Goal: Task Accomplishment & Management: Manage account settings

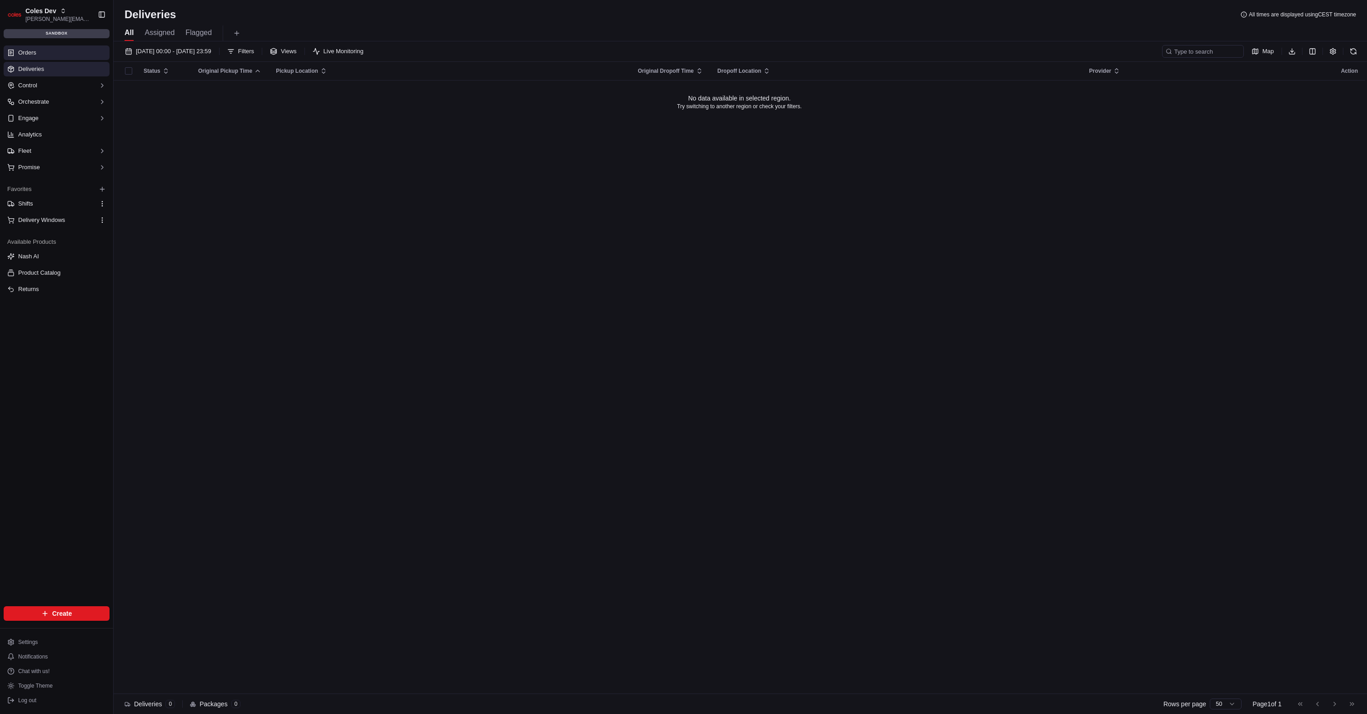
click at [59, 57] on link "Orders" at bounding box center [57, 52] width 106 height 15
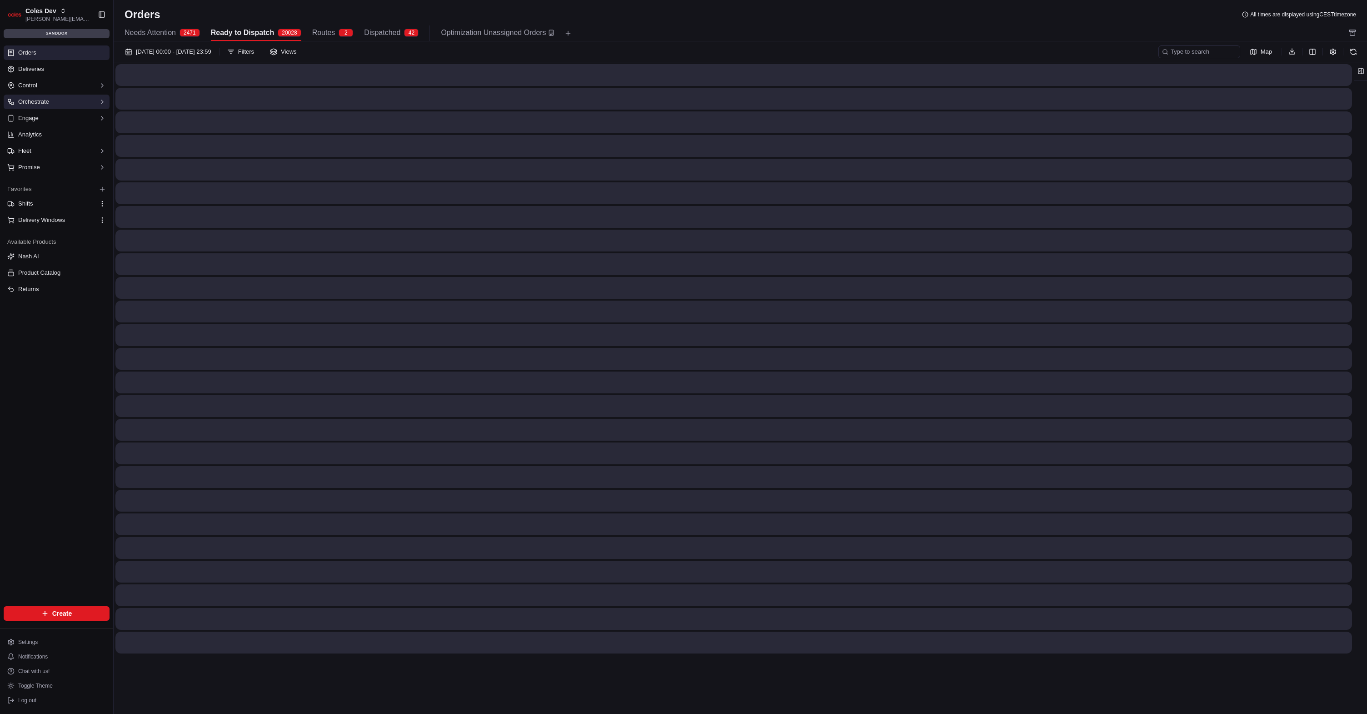
click at [89, 97] on button "Orchestrate" at bounding box center [57, 102] width 106 height 15
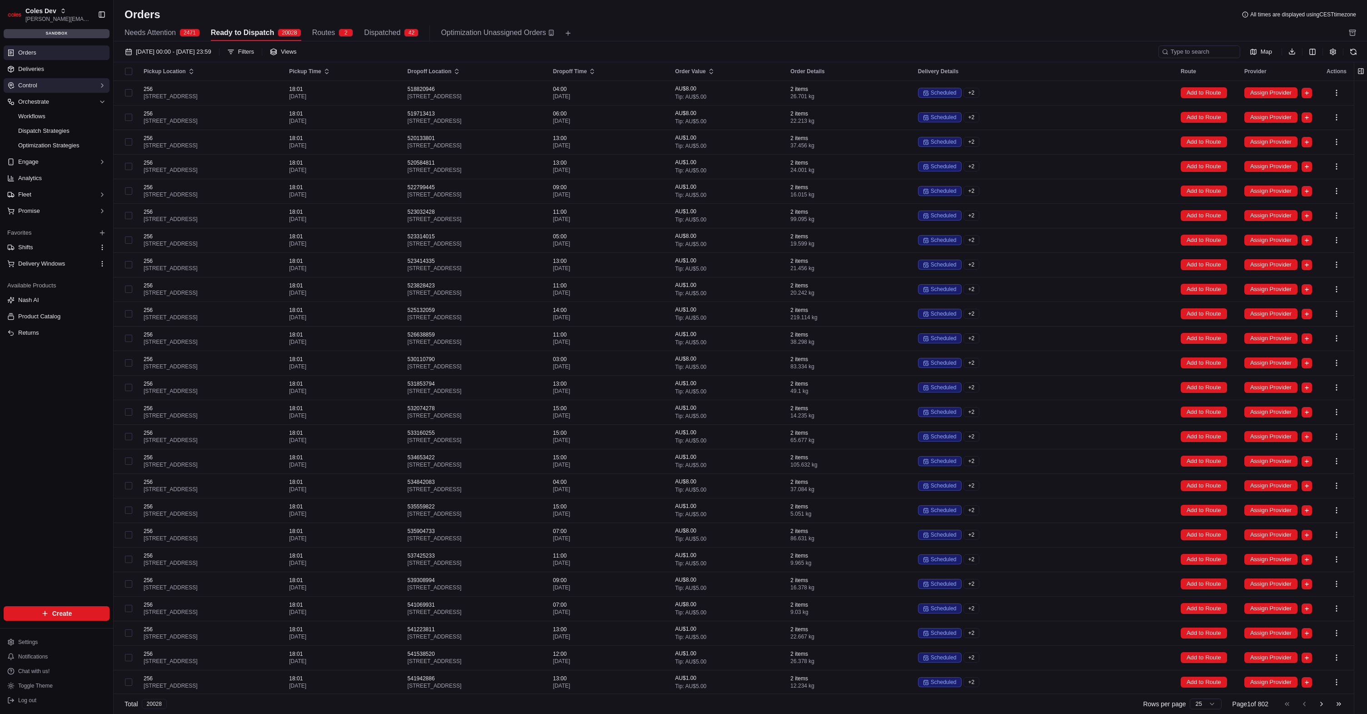
click at [72, 90] on button "Control" at bounding box center [57, 85] width 106 height 15
click at [63, 250] on button "Fleet" at bounding box center [57, 252] width 106 height 15
click at [58, 312] on link "Shifts" at bounding box center [57, 311] width 84 height 13
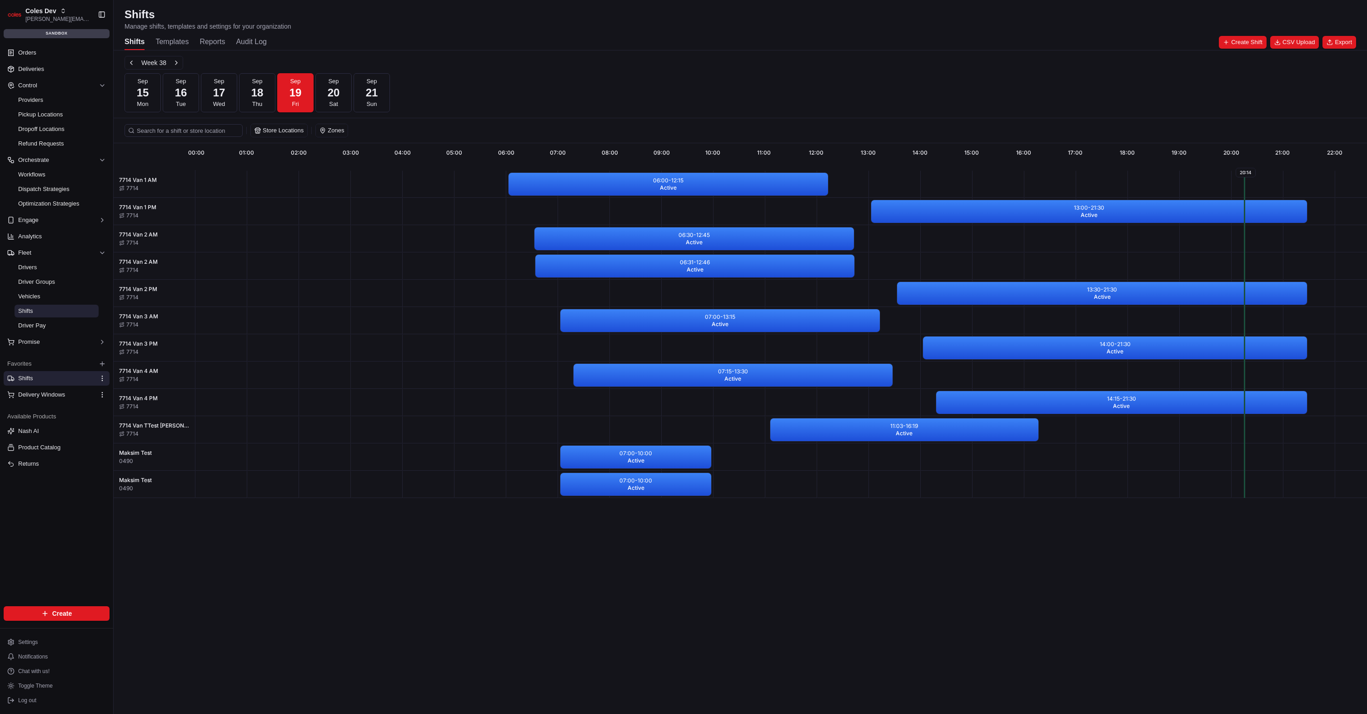
click at [225, 42] on div "Shifts Templates Reports Audit Log" at bounding box center [196, 42] width 142 height 15
click at [201, 35] on button "Reports" at bounding box center [212, 42] width 25 height 15
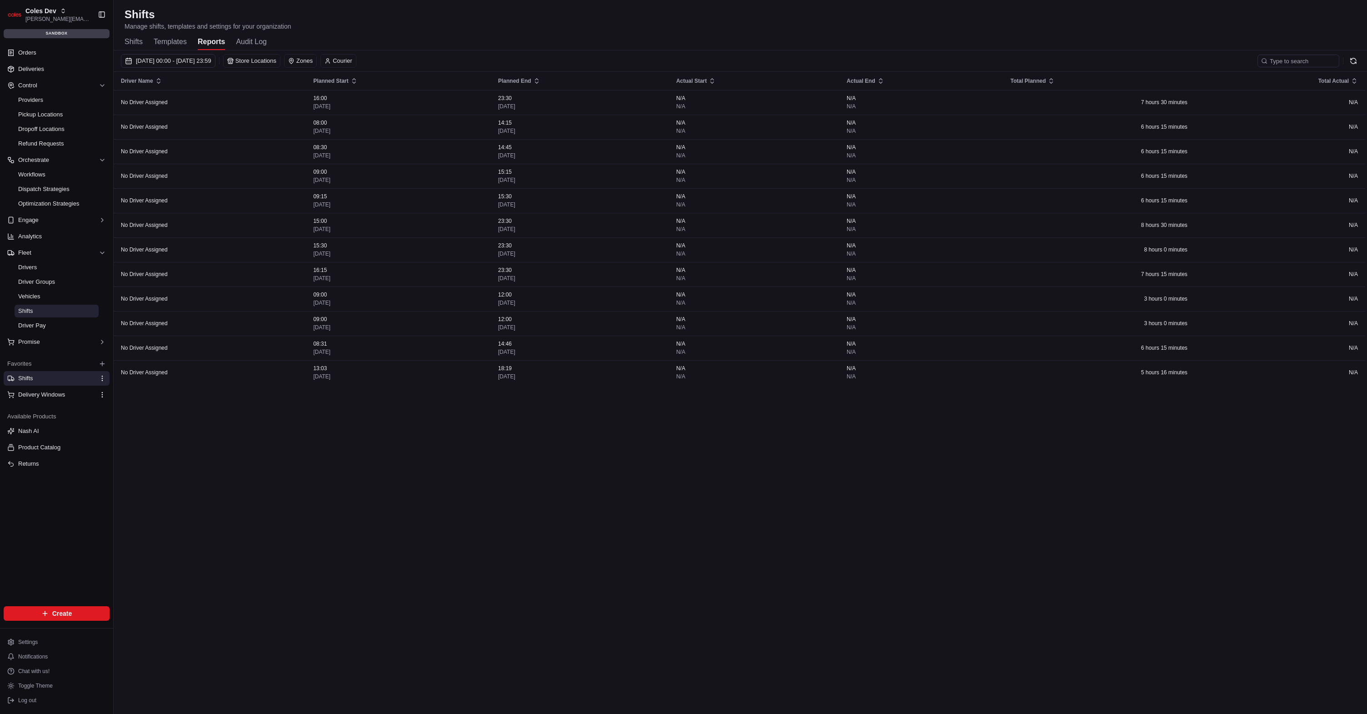
click at [492, 44] on div "Shifts Templates Reports Audit Log" at bounding box center [741, 42] width 1232 height 15
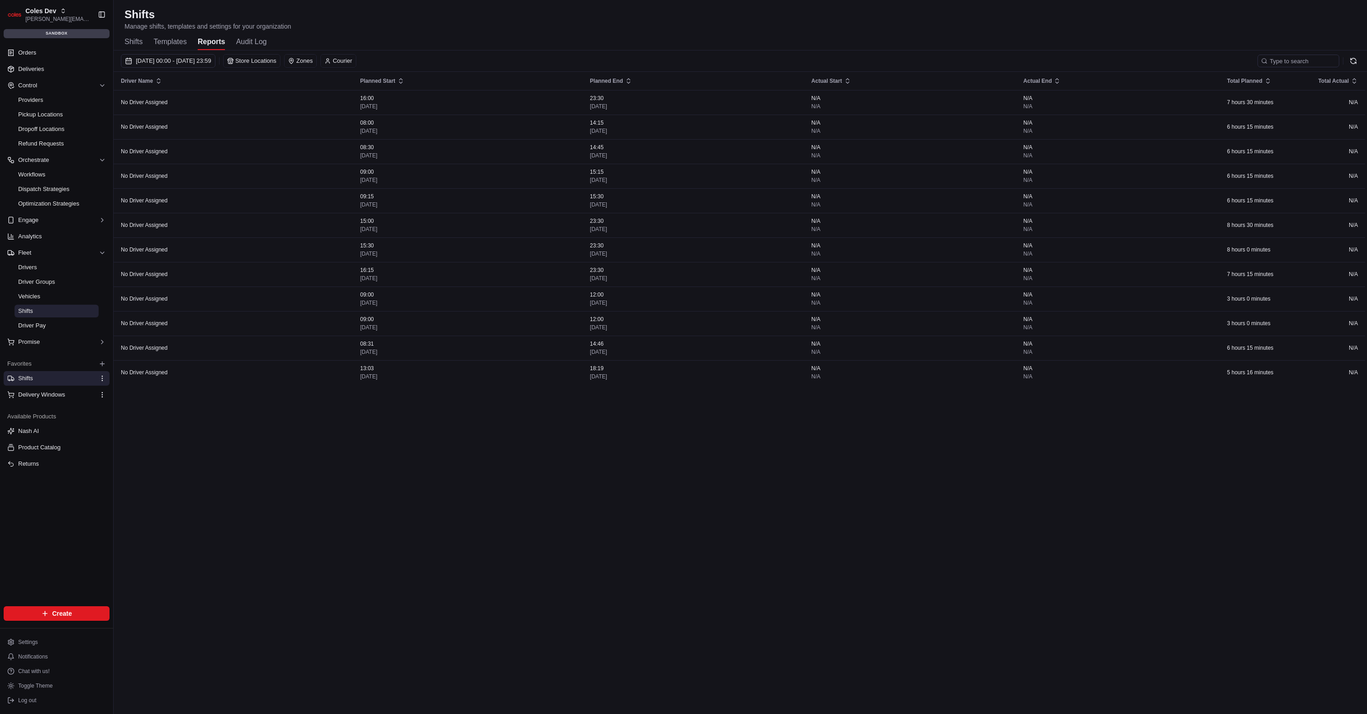
click at [536, 437] on div "Driver Name Planned Start Planned End Actual Start Actual End Total Planned Tot…" at bounding box center [740, 383] width 1252 height 623
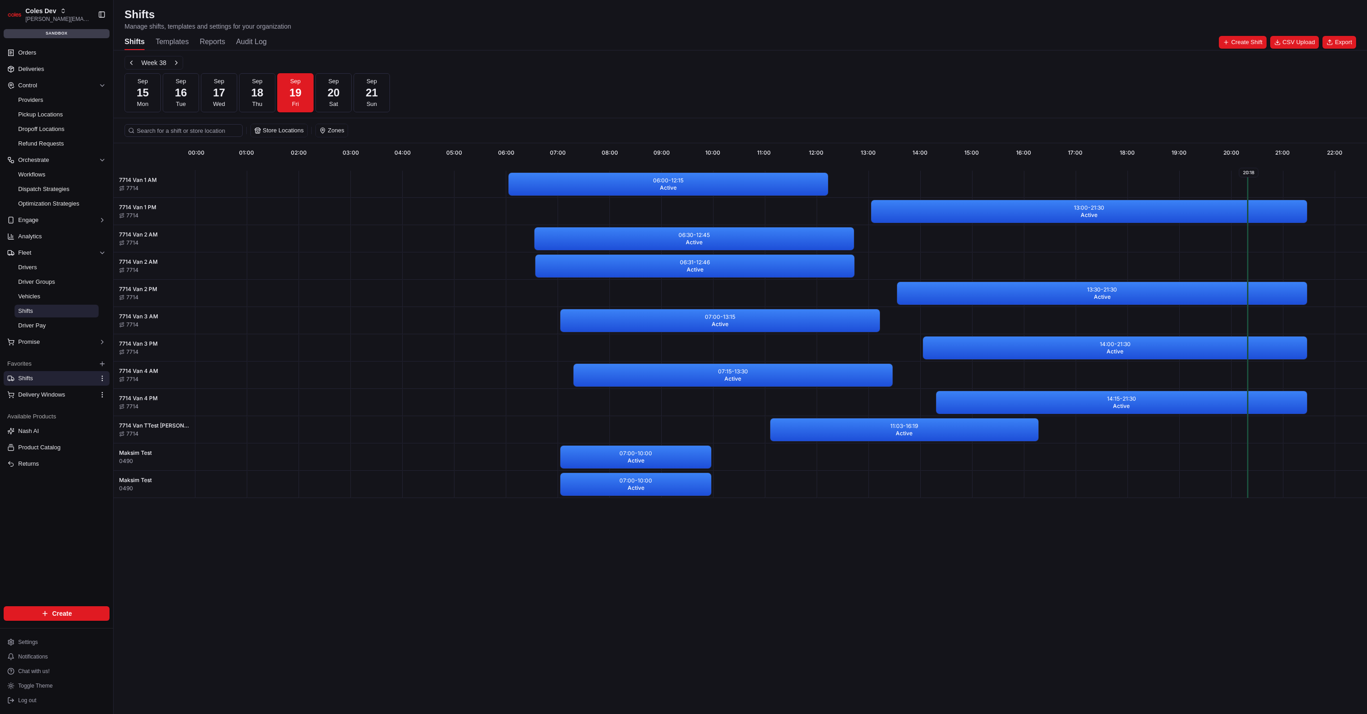
click at [217, 45] on button "Reports" at bounding box center [212, 42] width 25 height 15
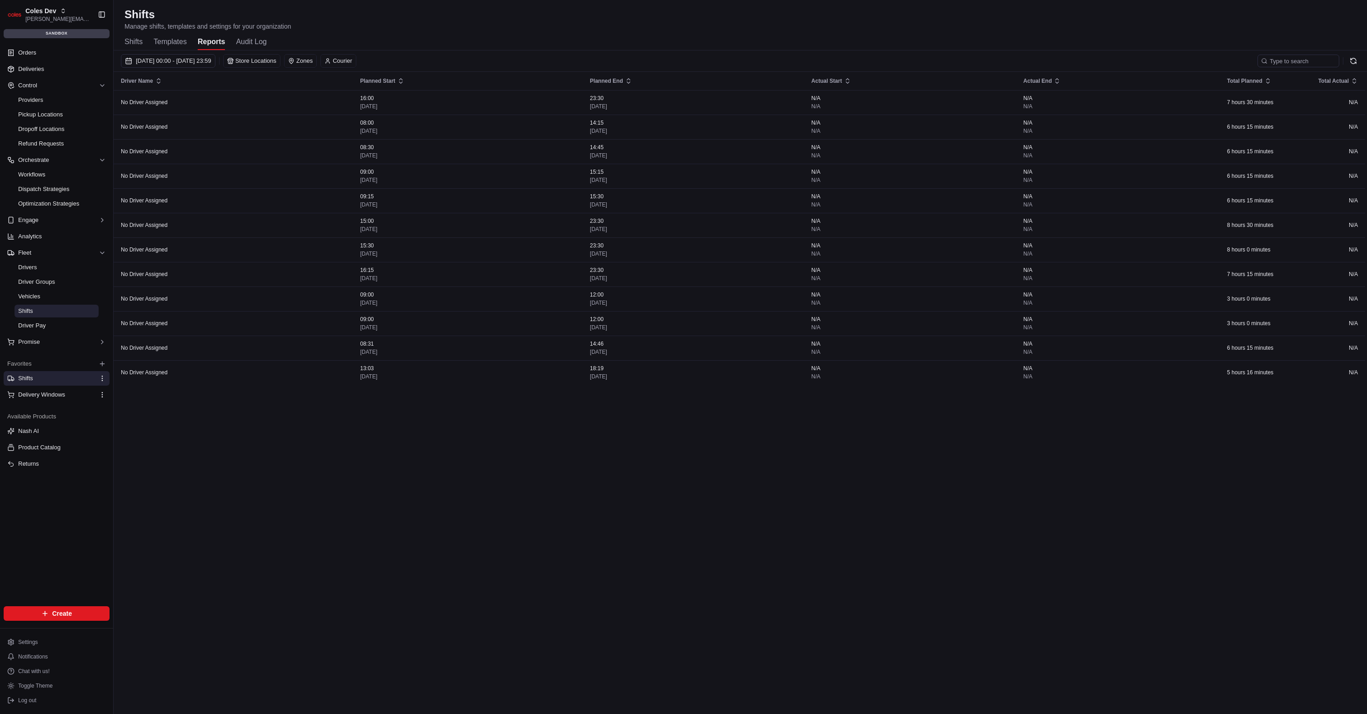
click at [472, 40] on div "Shifts Templates Reports Audit Log" at bounding box center [741, 42] width 1232 height 15
click at [211, 58] on span "[DATE] 00:00 - [DATE] 23:59" at bounding box center [173, 61] width 75 height 8
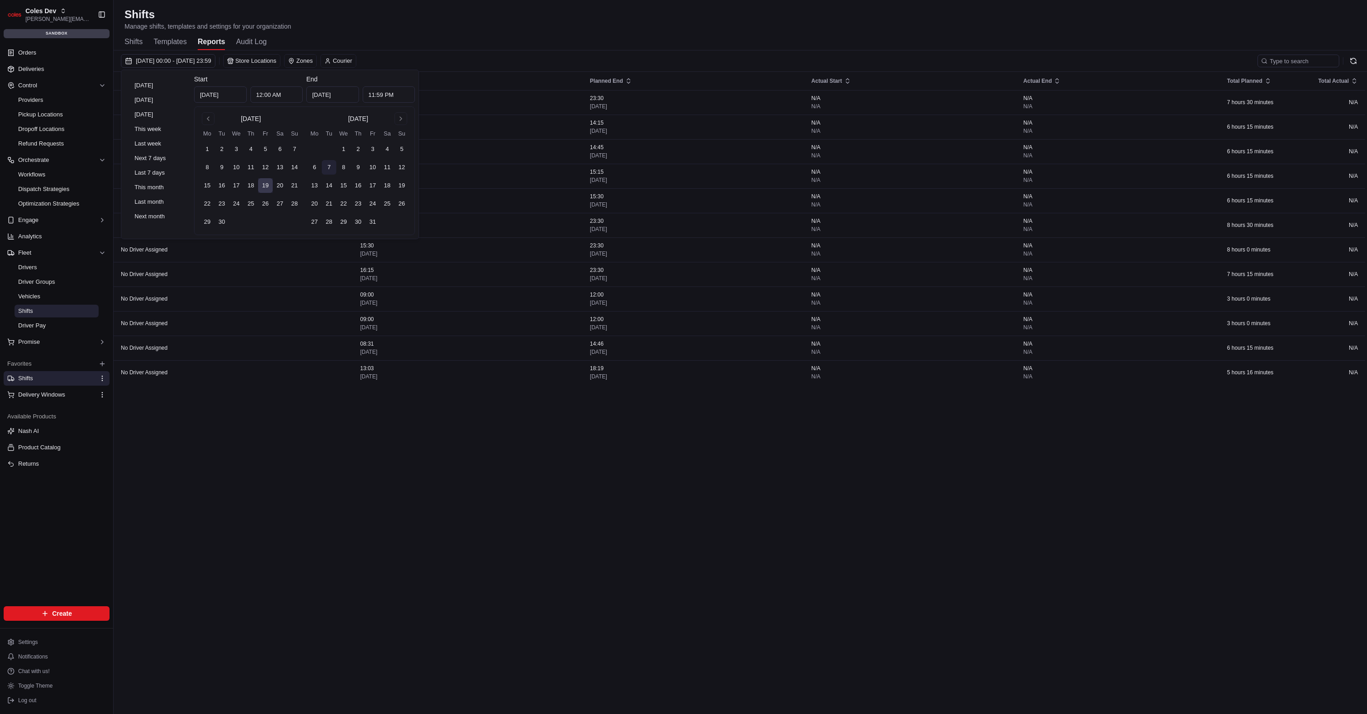
click at [332, 165] on button "7" at bounding box center [329, 167] width 15 height 15
type input "[DATE]"
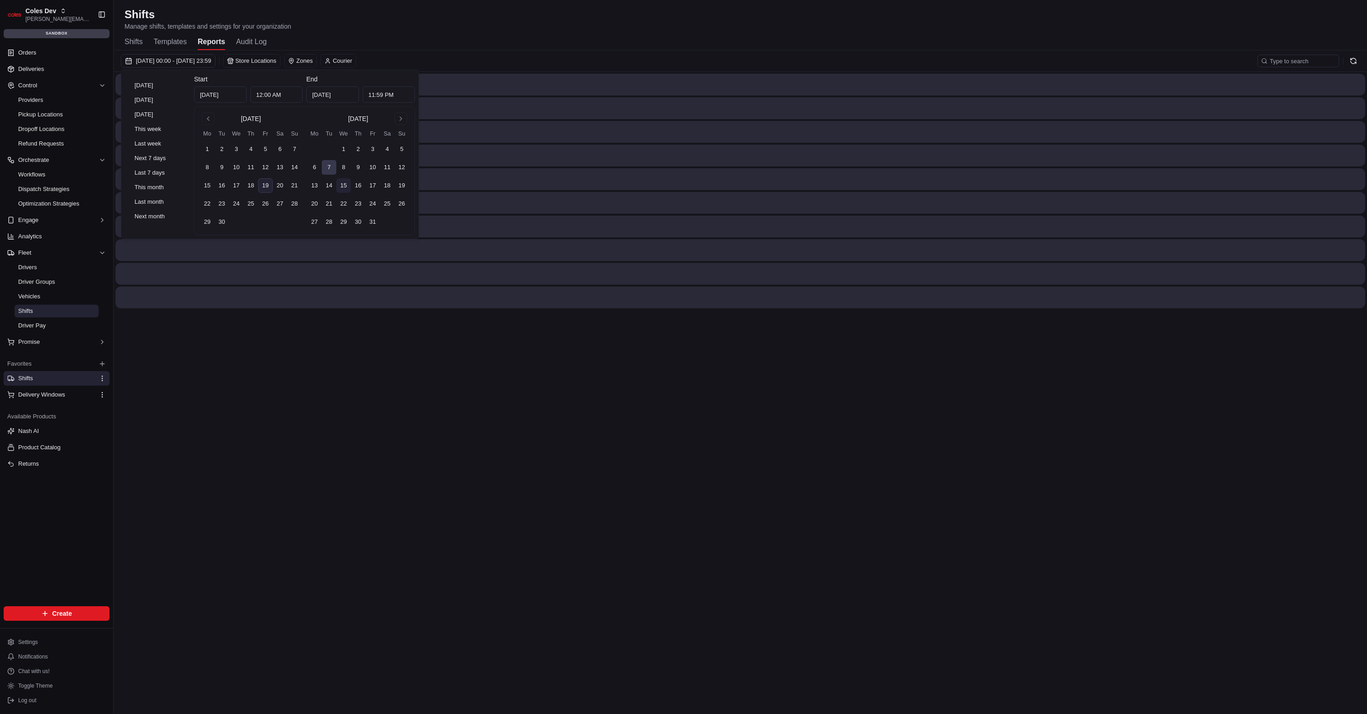
click at [345, 189] on button "15" at bounding box center [343, 185] width 15 height 15
type input "[DATE]"
click at [472, 37] on div "Shifts Templates Reports Audit Log" at bounding box center [741, 42] width 1232 height 15
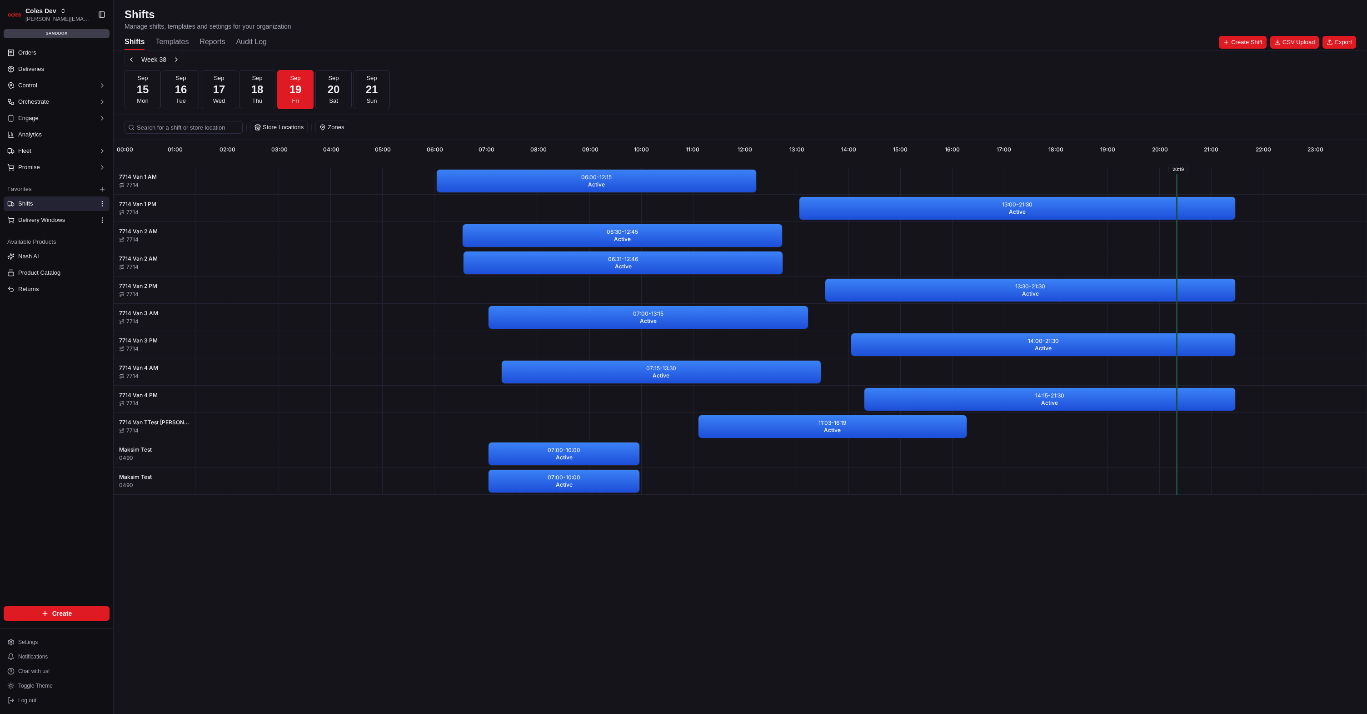
scroll to position [0, 47]
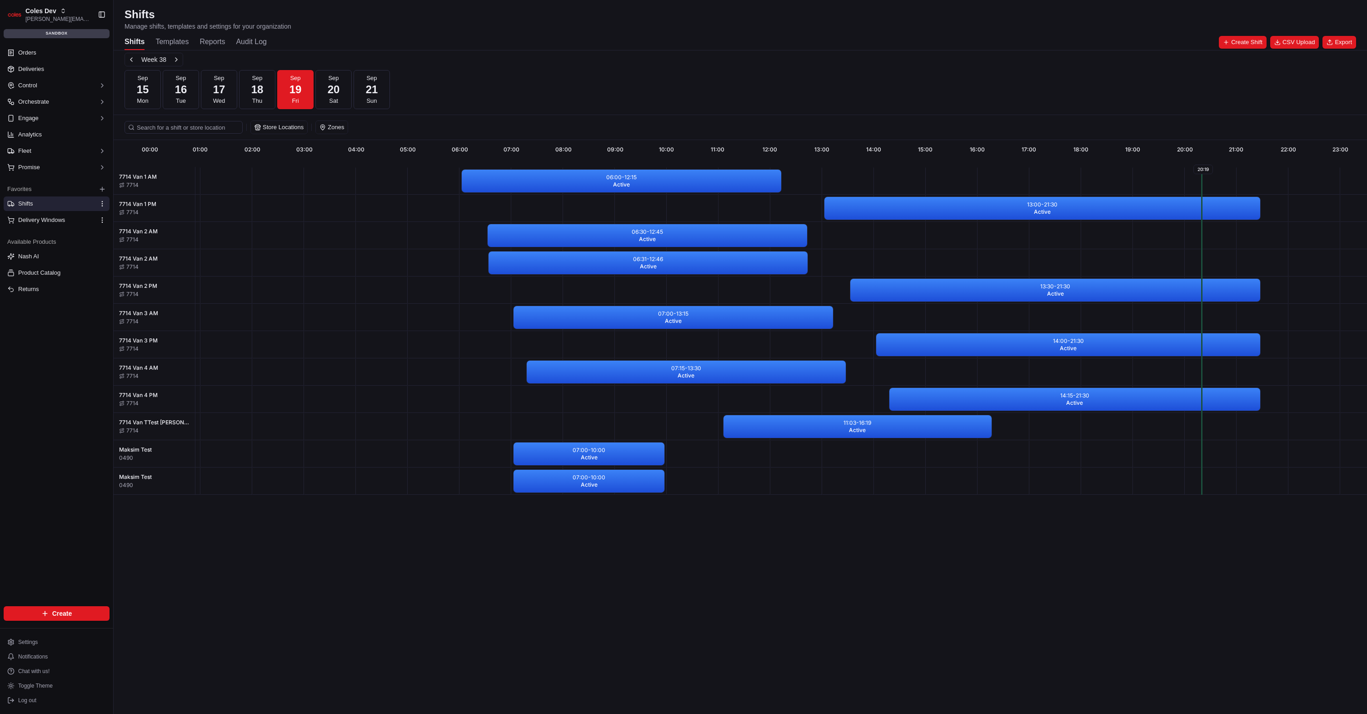
click at [219, 34] on div "Shifts Manage shifts, templates and settings for your organization Shifts Templ…" at bounding box center [741, 28] width 1254 height 43
click at [215, 40] on button "Reports" at bounding box center [212, 42] width 25 height 15
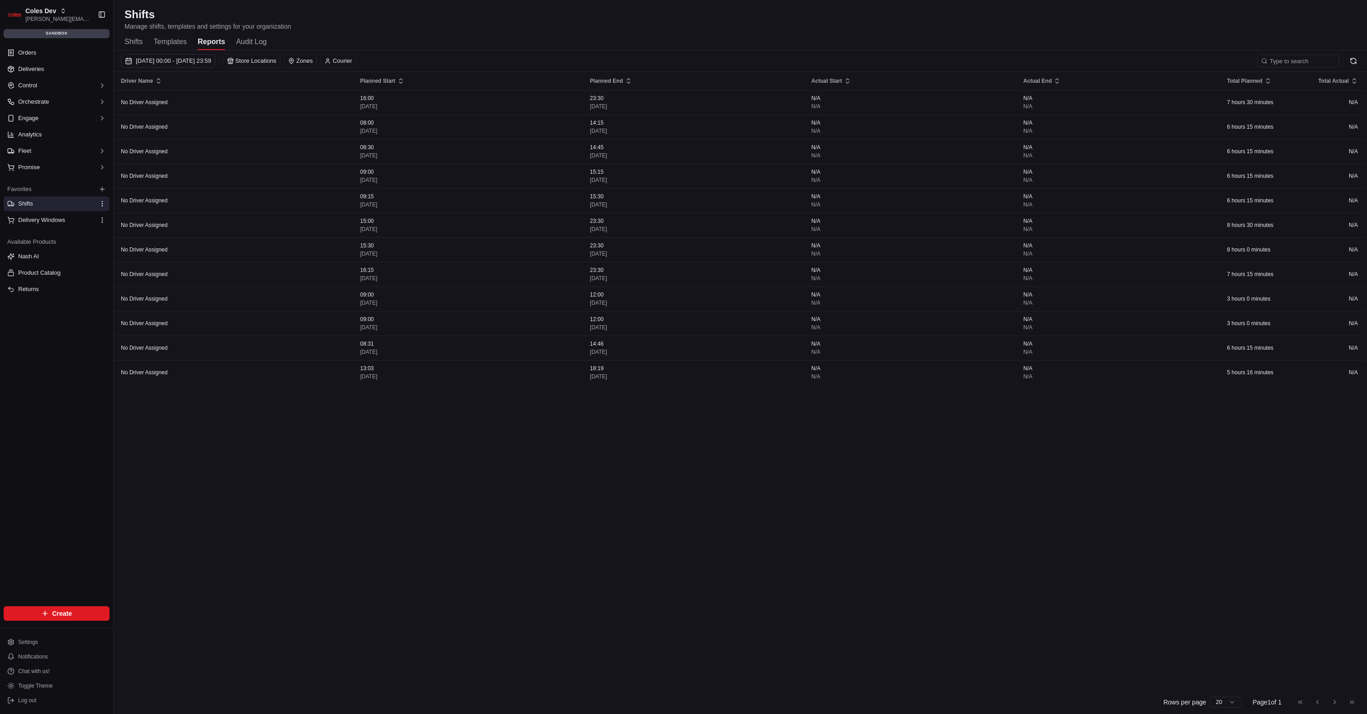
click at [192, 69] on div "[DATE] 00:00 - [DATE] 23:59 Store Locations Zones Courier" at bounding box center [741, 63] width 1254 height 18
click at [192, 68] on div "[DATE] 00:00 - [DATE] 23:59 Store Locations Zones Courier" at bounding box center [741, 63] width 1254 height 18
click at [192, 64] on span "[DATE] 00:00 - [DATE] 23:59" at bounding box center [173, 61] width 75 height 8
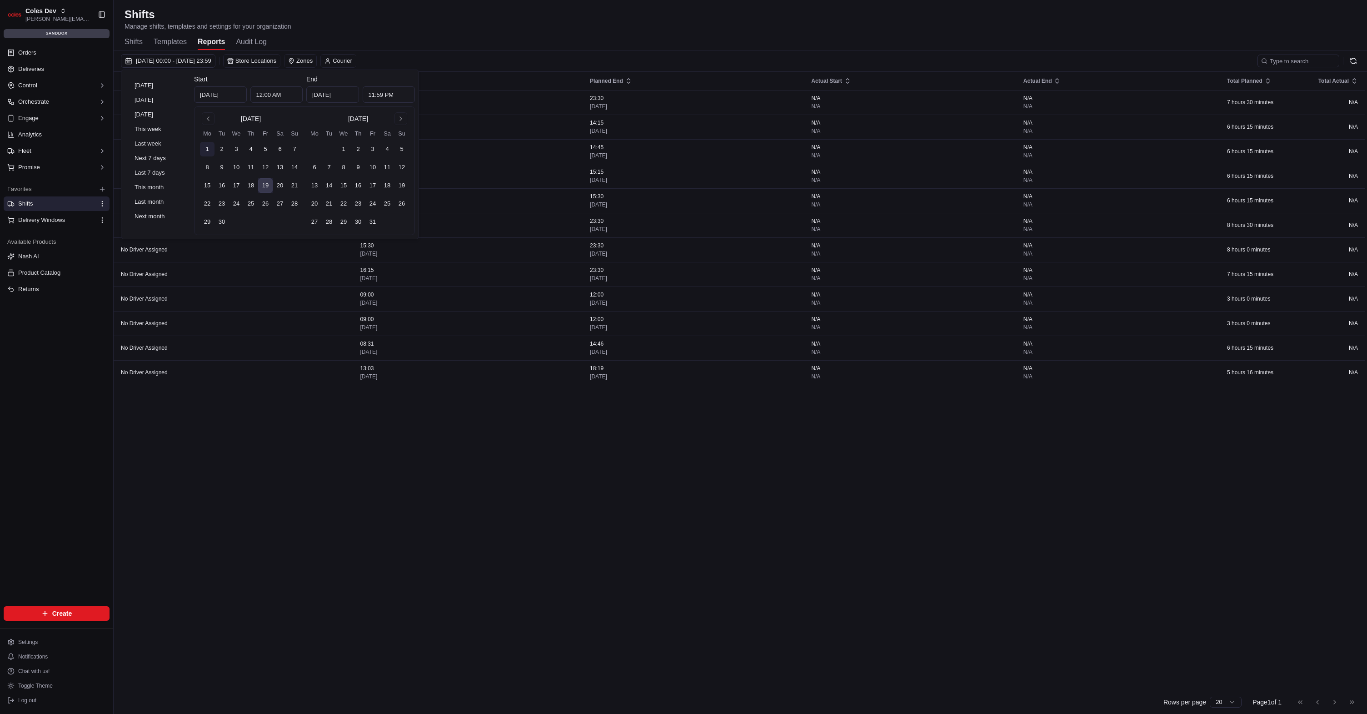
click at [209, 145] on button "1" at bounding box center [207, 149] width 15 height 15
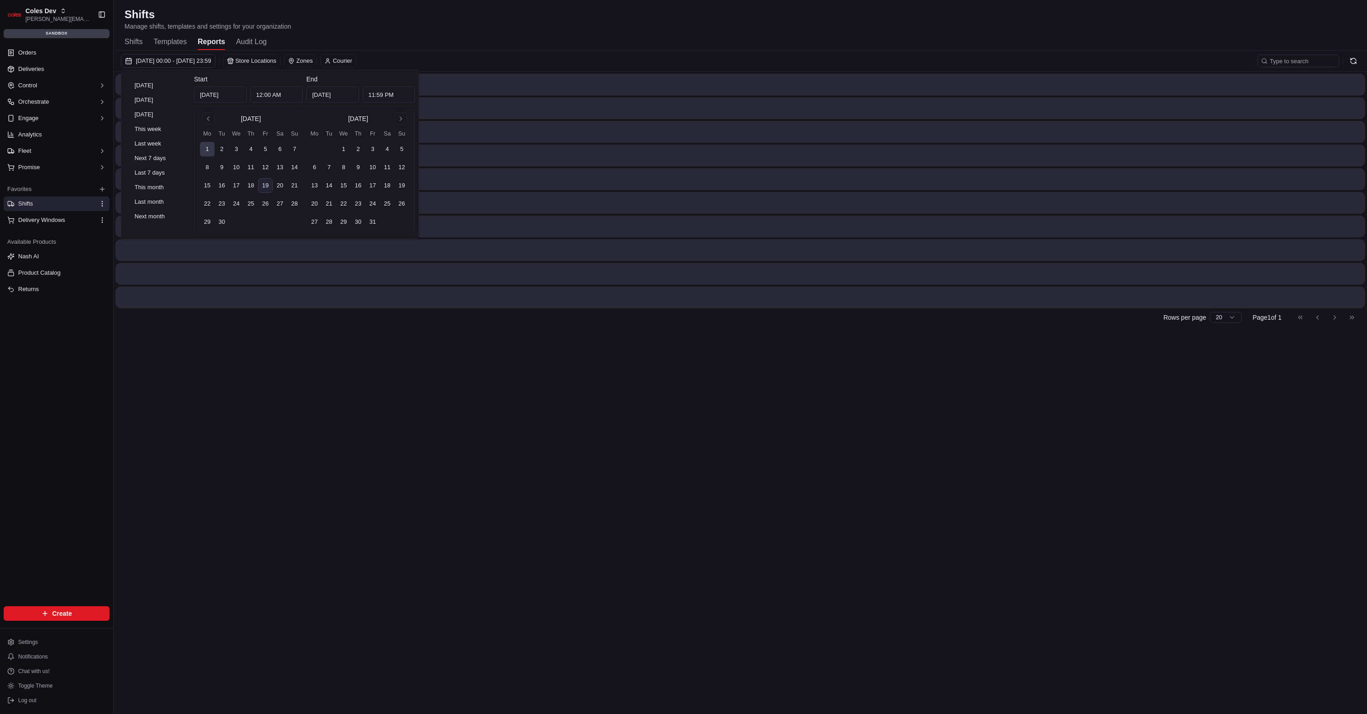
type input "[DATE]"
click at [230, 225] on td at bounding box center [236, 222] width 15 height 15
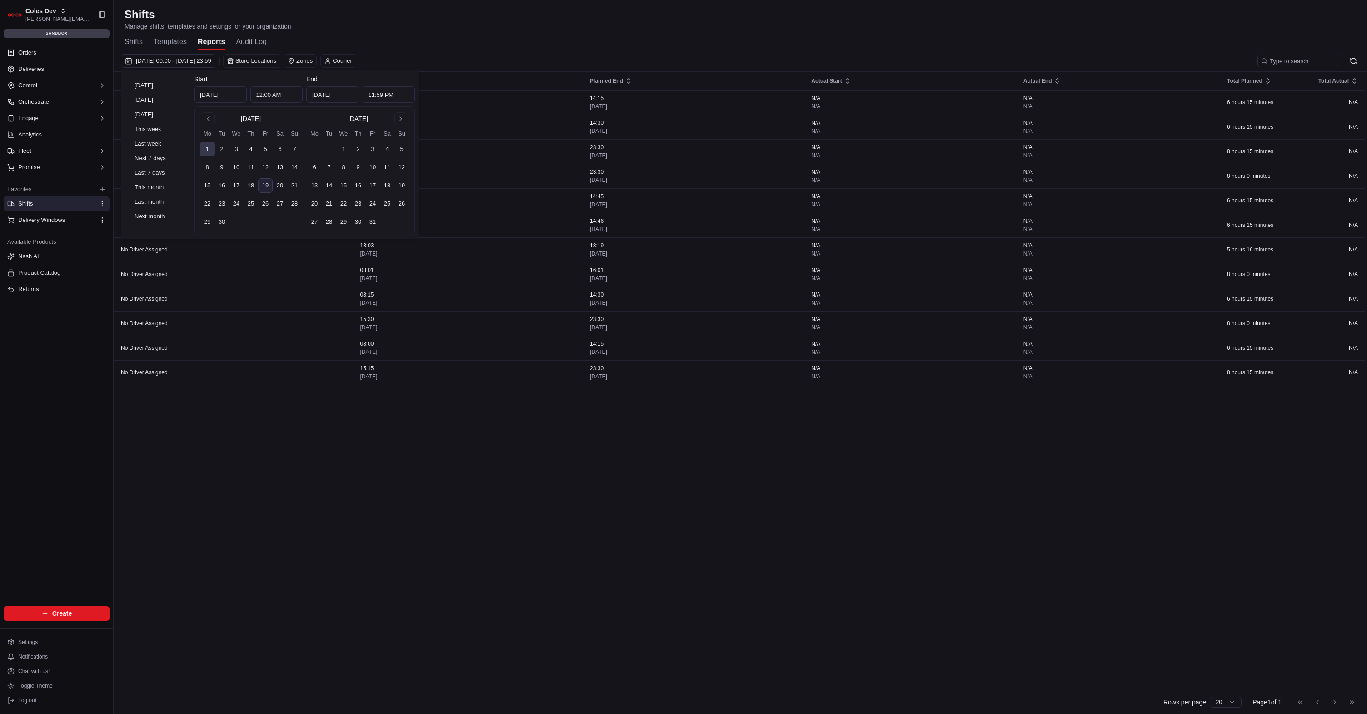
click at [229, 225] on td at bounding box center [236, 222] width 15 height 15
click at [224, 222] on button "30" at bounding box center [222, 222] width 15 height 15
type input "[DATE]"
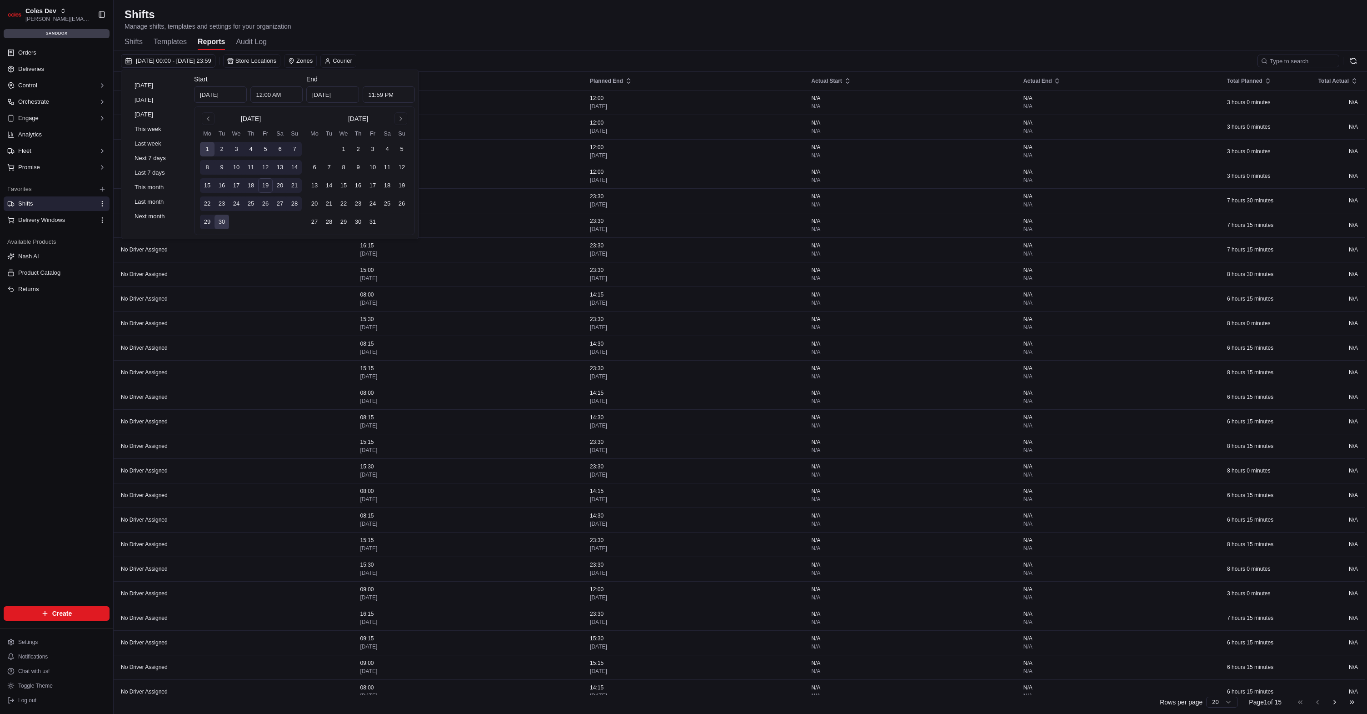
click at [528, 26] on div "Shifts Manage shifts, templates and settings for your organization" at bounding box center [741, 19] width 1232 height 24
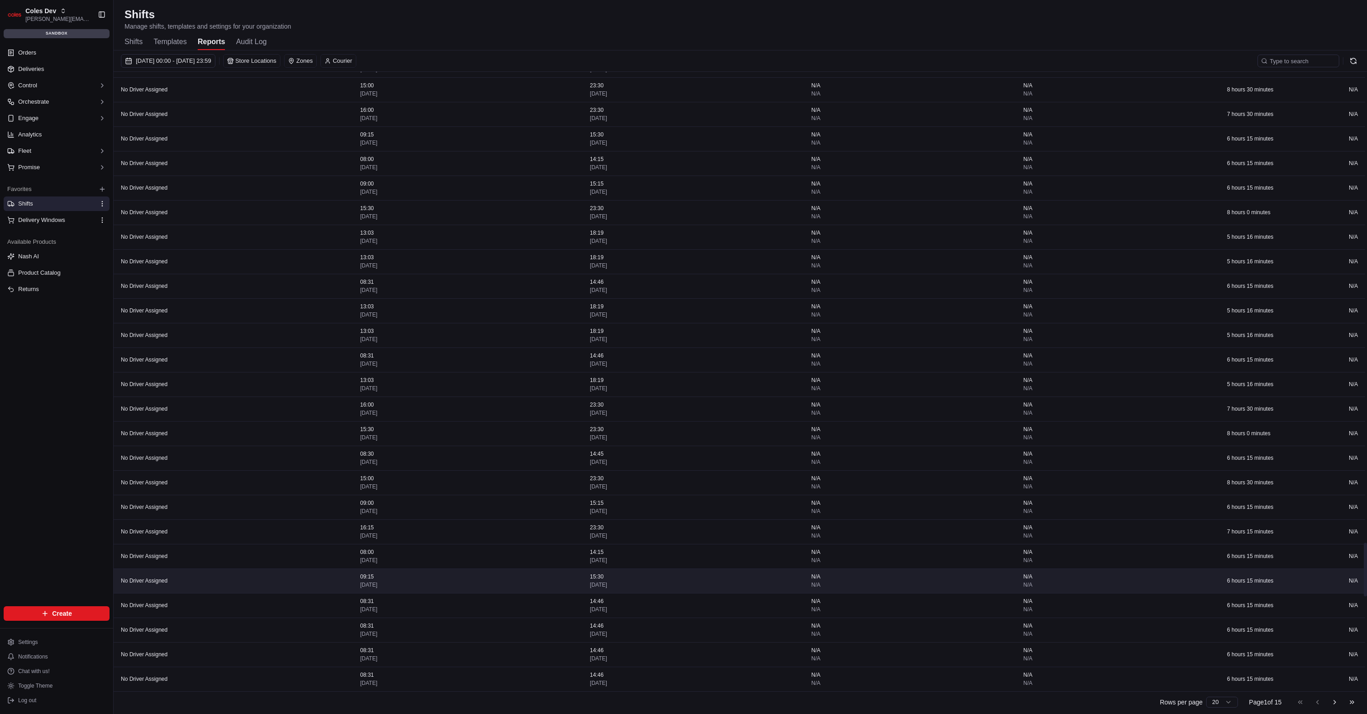
scroll to position [5488, 0]
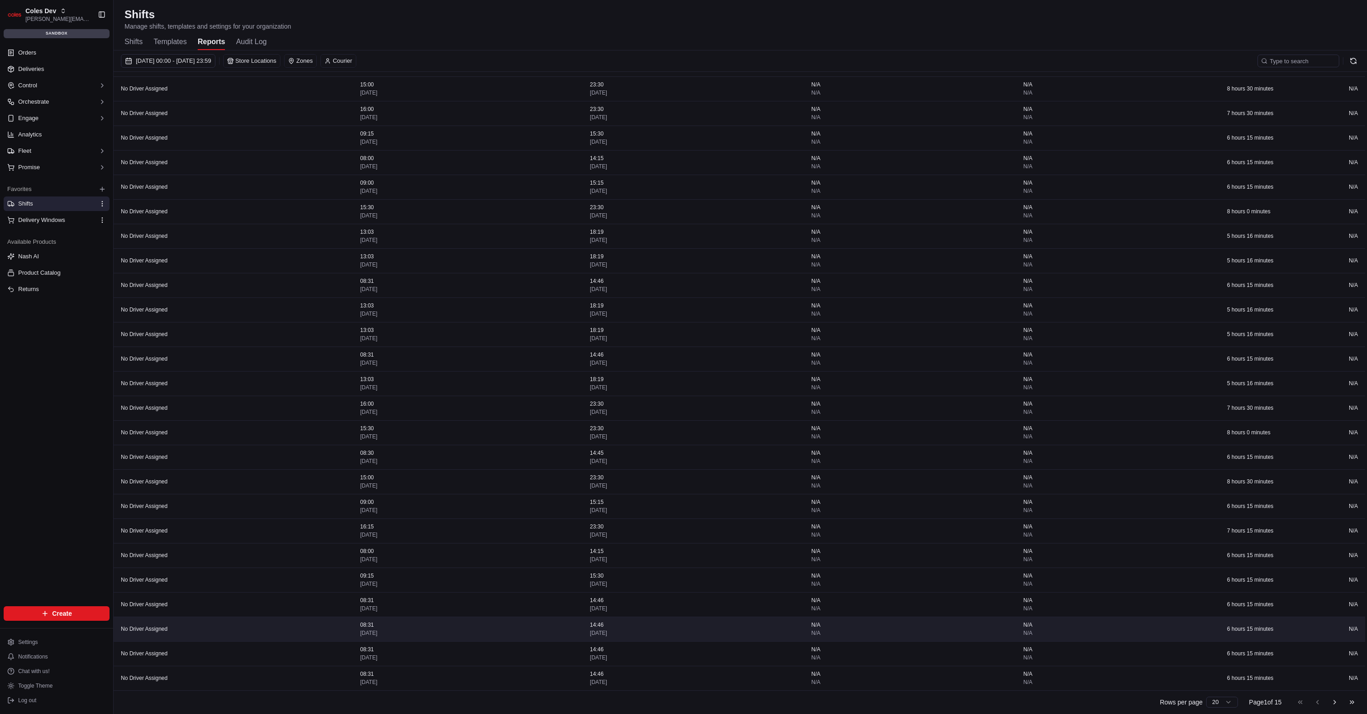
drag, startPoint x: 62, startPoint y: 682, endPoint x: 182, endPoint y: 631, distance: 130.5
click at [62, 682] on button "Toggle Theme" at bounding box center [57, 685] width 106 height 13
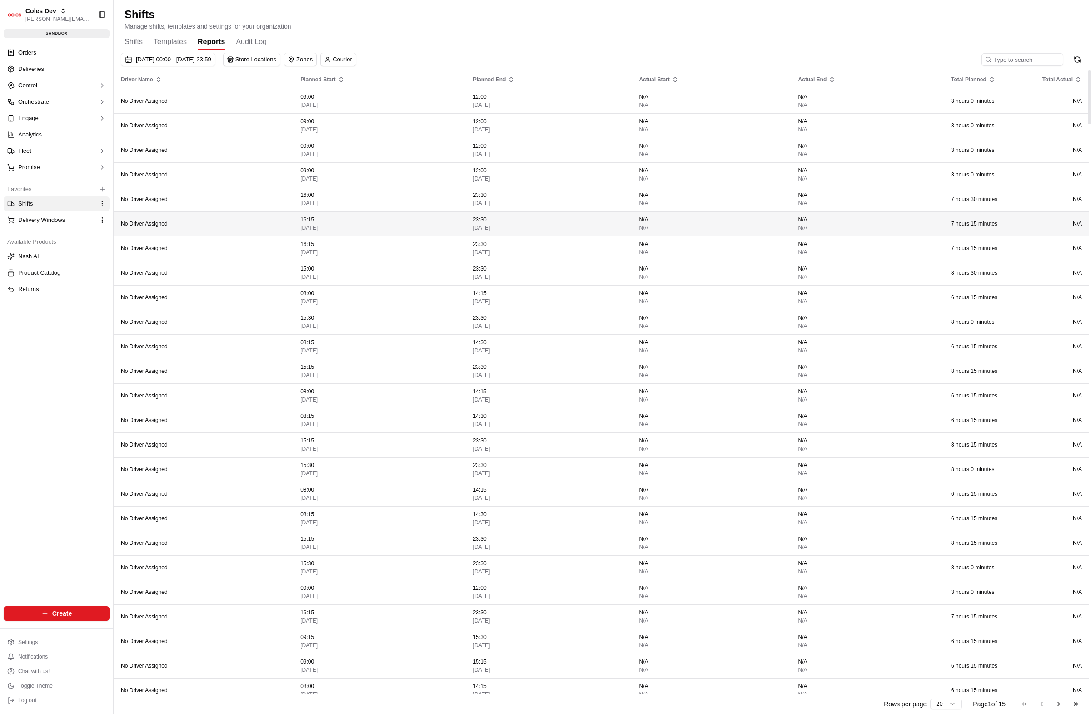
scroll to position [0, 0]
click at [655, 40] on div "Shifts Templates Reports Audit Log" at bounding box center [603, 42] width 956 height 15
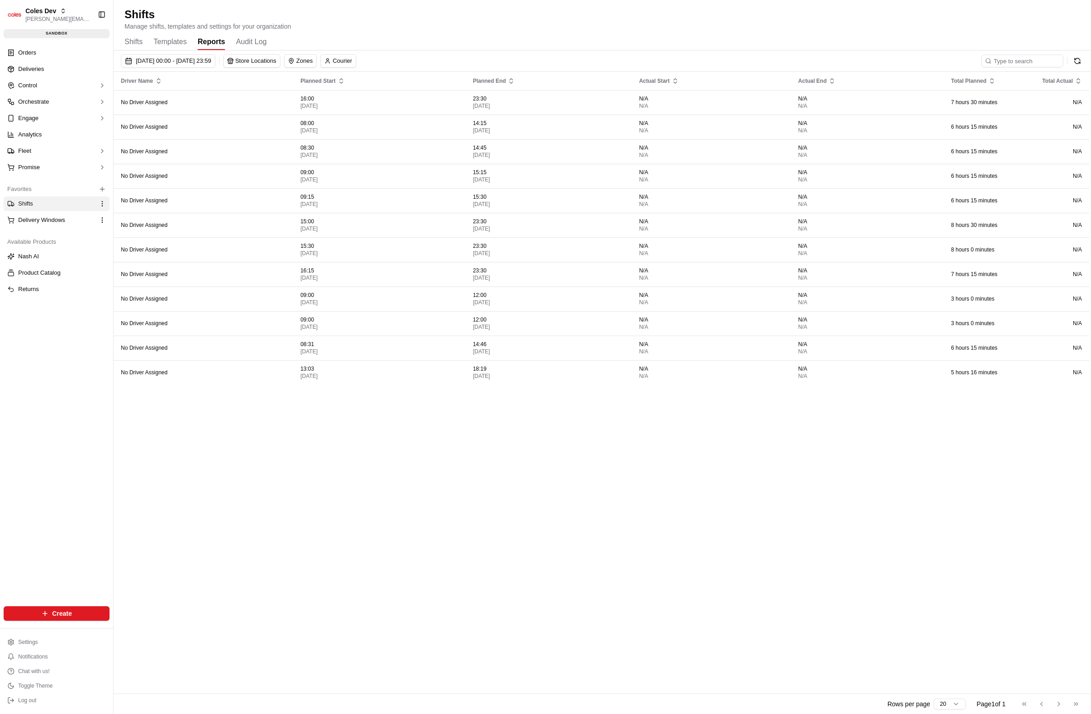
click at [359, 435] on div "Driver Name Planned Start Planned End Actual Start Actual End Total Planned Tot…" at bounding box center [602, 383] width 976 height 623
click at [574, 516] on div "Driver Name Planned Start Planned End Actual Start Actual End Total Planned Tot…" at bounding box center [602, 383] width 976 height 623
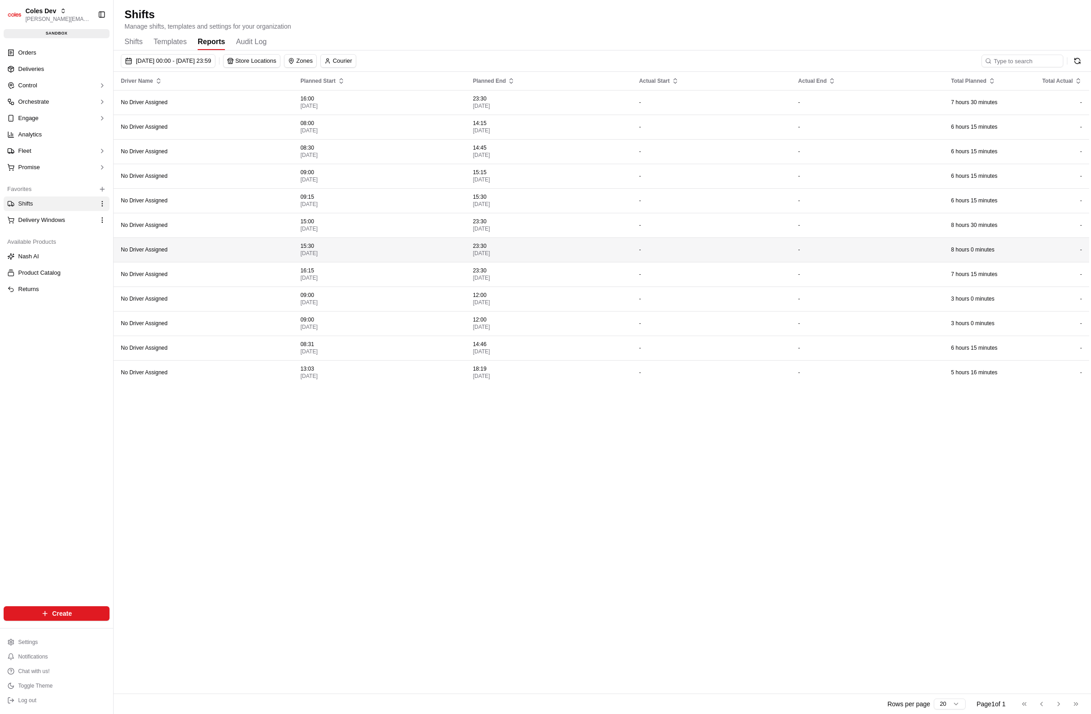
click at [531, 30] on div "Shifts Manage shifts, templates and settings for your organization" at bounding box center [603, 19] width 956 height 24
click at [210, 62] on span "[DATE] 00:00 - [DATE] 23:59" at bounding box center [173, 61] width 75 height 8
click at [320, 171] on button "6" at bounding box center [314, 167] width 15 height 15
type input "[DATE]"
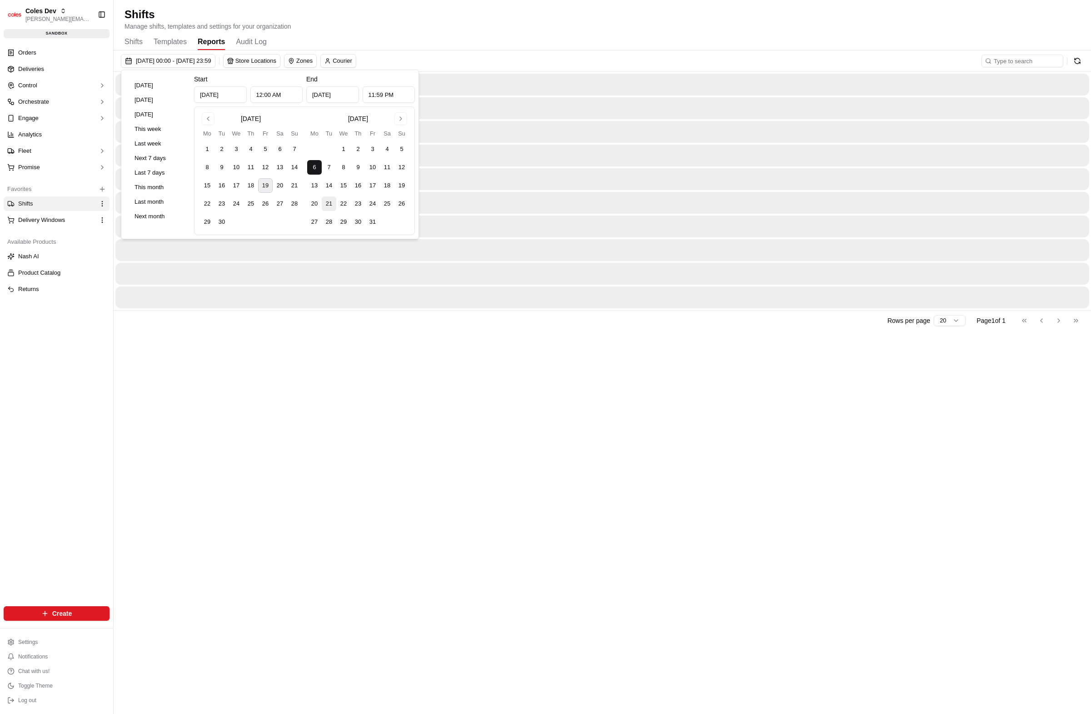
click at [336, 200] on button "21" at bounding box center [329, 203] width 15 height 15
type input "[DATE]"
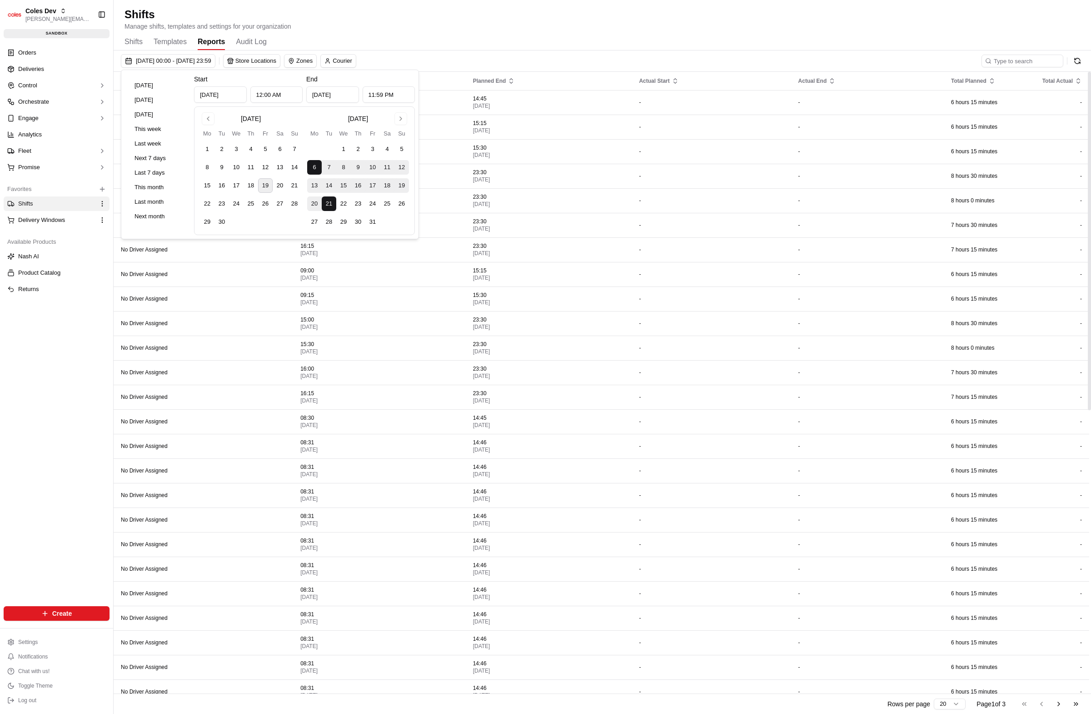
click at [582, 38] on div "Shifts Templates Reports Audit Log" at bounding box center [603, 42] width 956 height 15
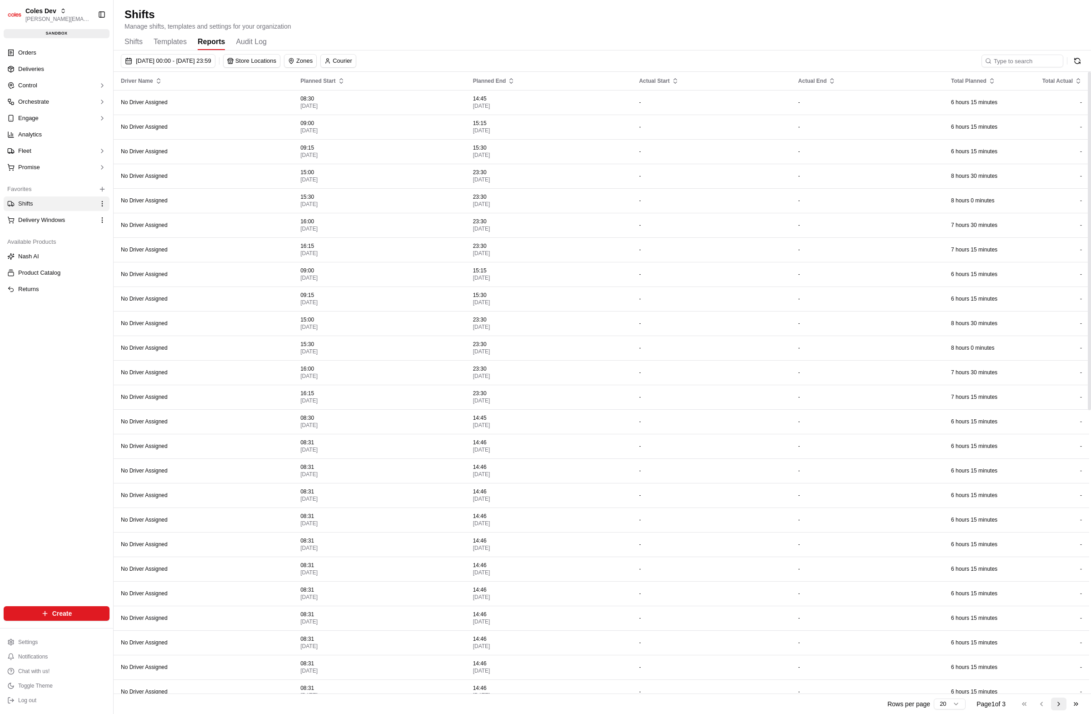
click at [1058, 701] on button "Go to next page" at bounding box center [1058, 703] width 15 height 13
click at [1048, 705] on button "Go to previous page" at bounding box center [1041, 703] width 15 height 13
click at [1058, 706] on button "Go to next page" at bounding box center [1058, 703] width 15 height 13
click at [1046, 704] on button "Go to previous page" at bounding box center [1041, 703] width 15 height 13
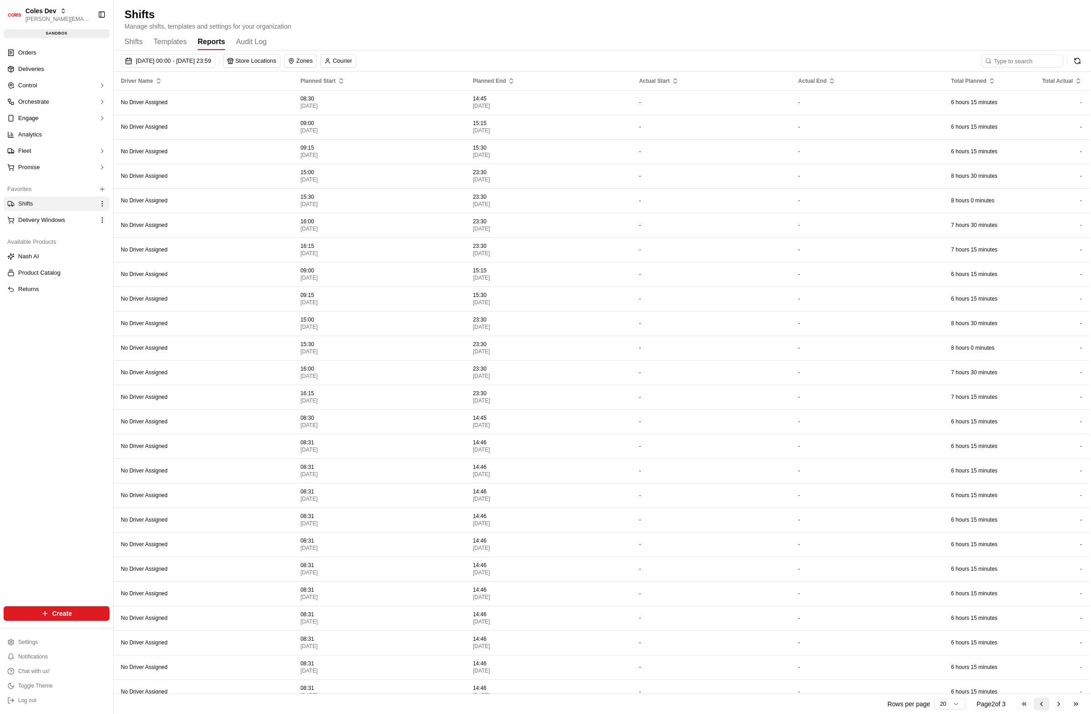
click at [1046, 704] on button "Go to previous page" at bounding box center [1041, 703] width 15 height 13
click at [1055, 704] on button "Go to next page" at bounding box center [1058, 703] width 15 height 13
click at [1057, 705] on button "Go to next page" at bounding box center [1058, 703] width 15 height 13
click at [1057, 705] on div "Go to first page Go to previous page Go to next page Go to last page" at bounding box center [1050, 703] width 67 height 13
click at [1047, 708] on button "Go to previous page" at bounding box center [1041, 703] width 15 height 13
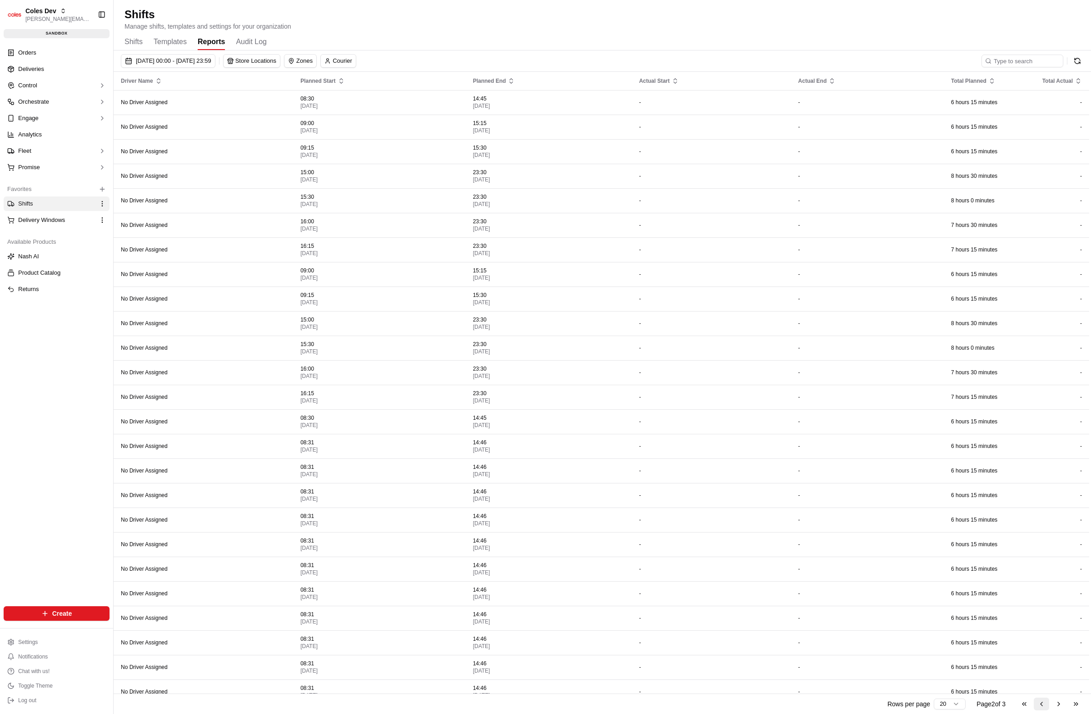
click at [1047, 707] on button "Go to previous page" at bounding box center [1041, 703] width 15 height 13
click at [1047, 706] on div "Go to first page Go to previous page Go to next page Go to last page" at bounding box center [1050, 703] width 67 height 13
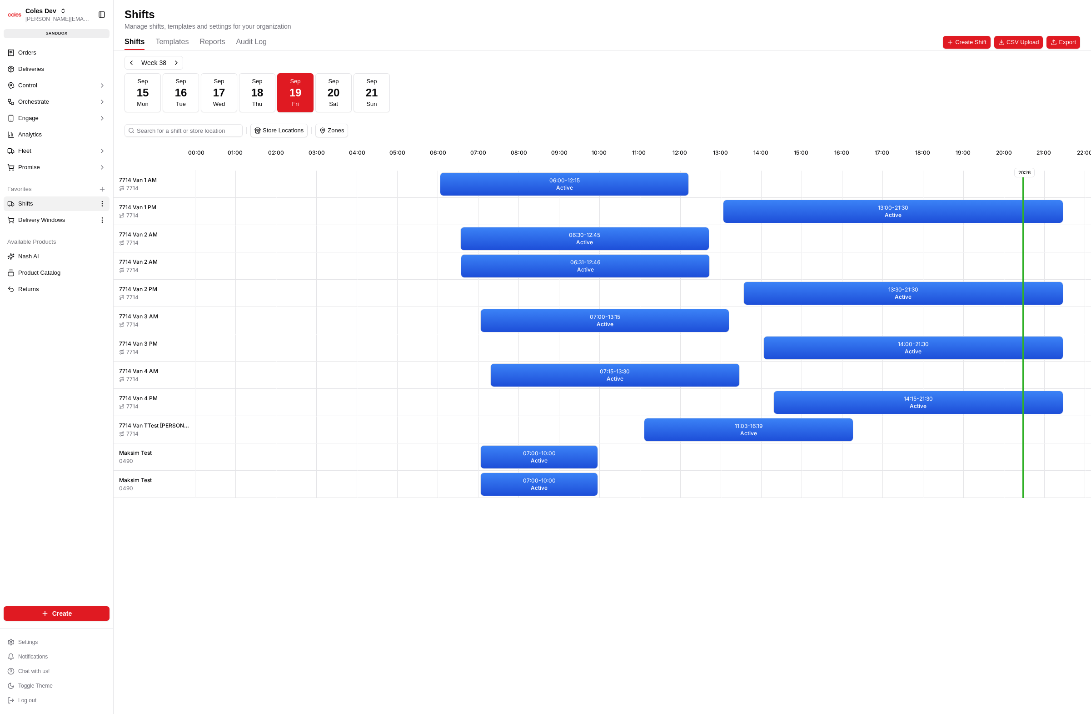
click at [209, 43] on button "Reports" at bounding box center [212, 42] width 25 height 15
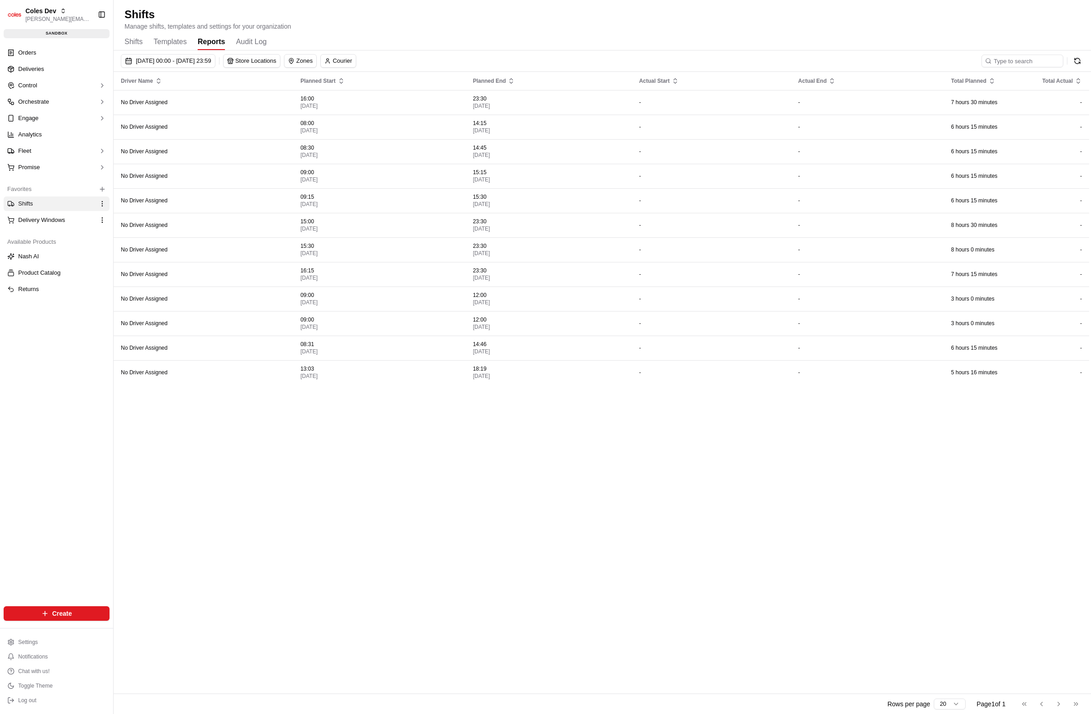
click at [172, 38] on button "Templates" at bounding box center [170, 42] width 33 height 15
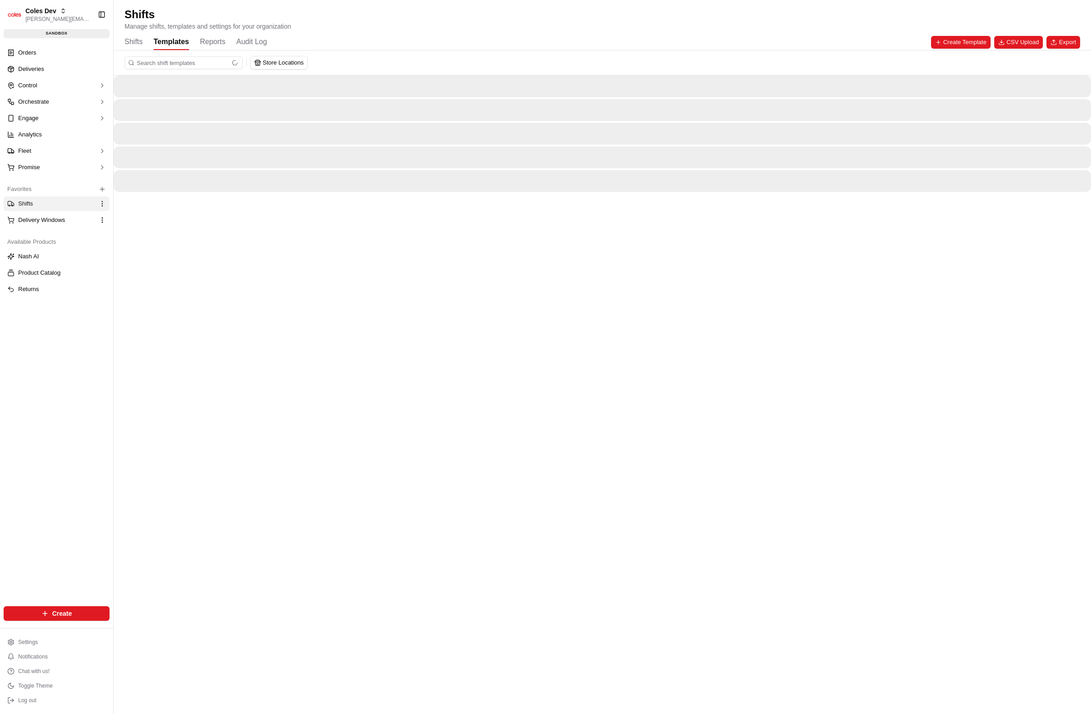
click at [210, 37] on button "Reports" at bounding box center [212, 42] width 25 height 15
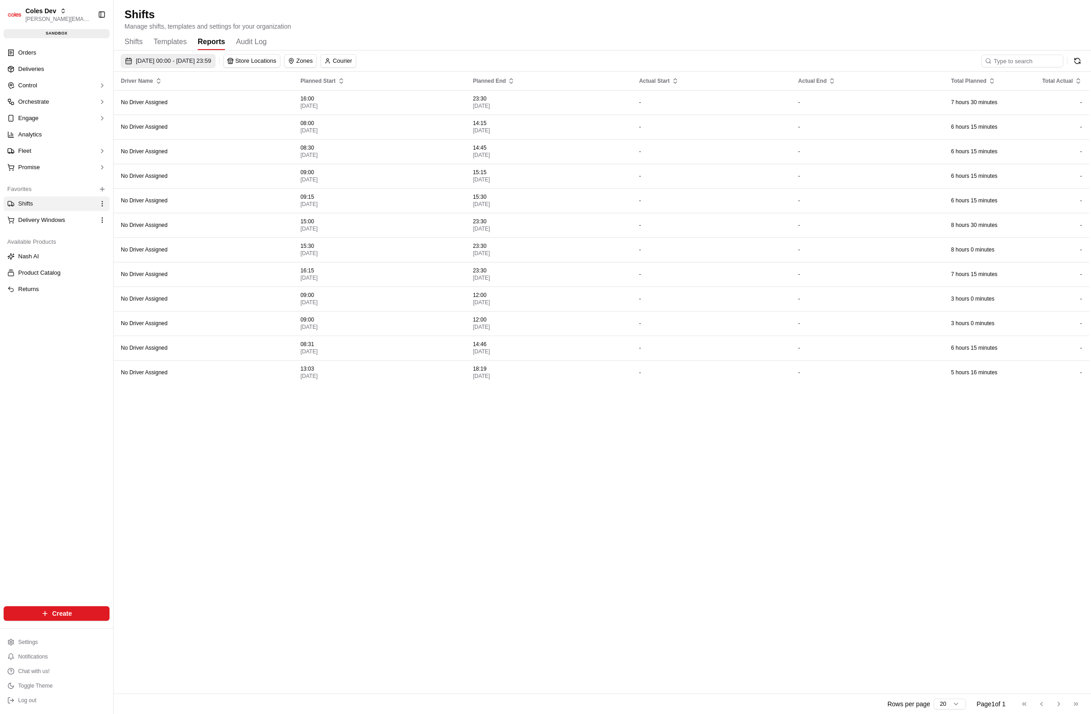
click at [211, 62] on span "[DATE] 00:00 - [DATE] 23:59" at bounding box center [173, 61] width 75 height 8
click at [347, 147] on button "1" at bounding box center [343, 149] width 15 height 15
type input "Oct 1, 2025"
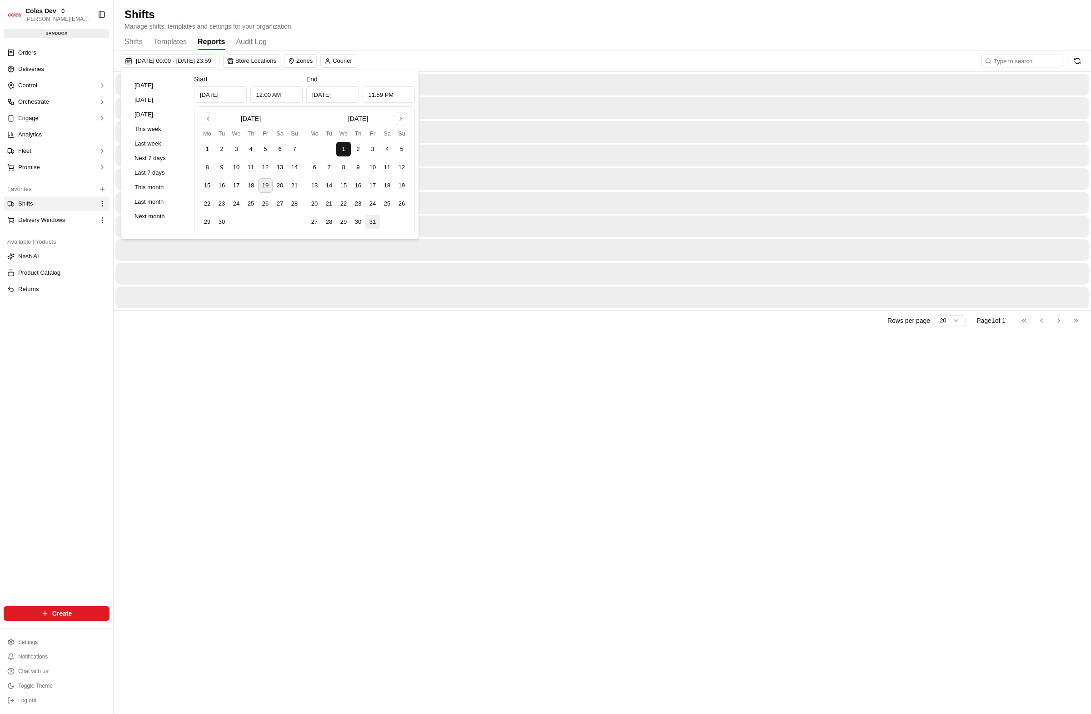
click at [378, 222] on button "31" at bounding box center [372, 222] width 15 height 15
type input "Oct 31, 2025"
click at [582, 417] on div "01/10/2025 00:00 - 31/10/2025 23:59 Store Locations Zones Courier Rows per page…" at bounding box center [603, 381] width 978 height 663
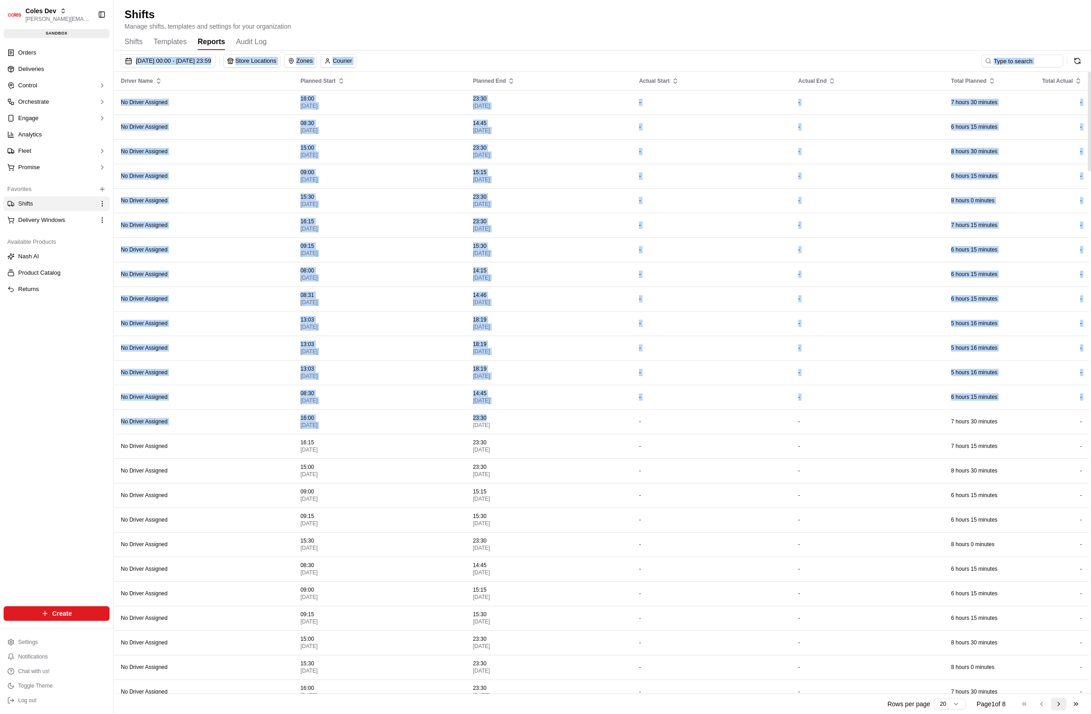
click at [1062, 706] on button "Go to next page" at bounding box center [1058, 703] width 15 height 13
click at [1062, 707] on button "Go to next page" at bounding box center [1058, 703] width 15 height 13
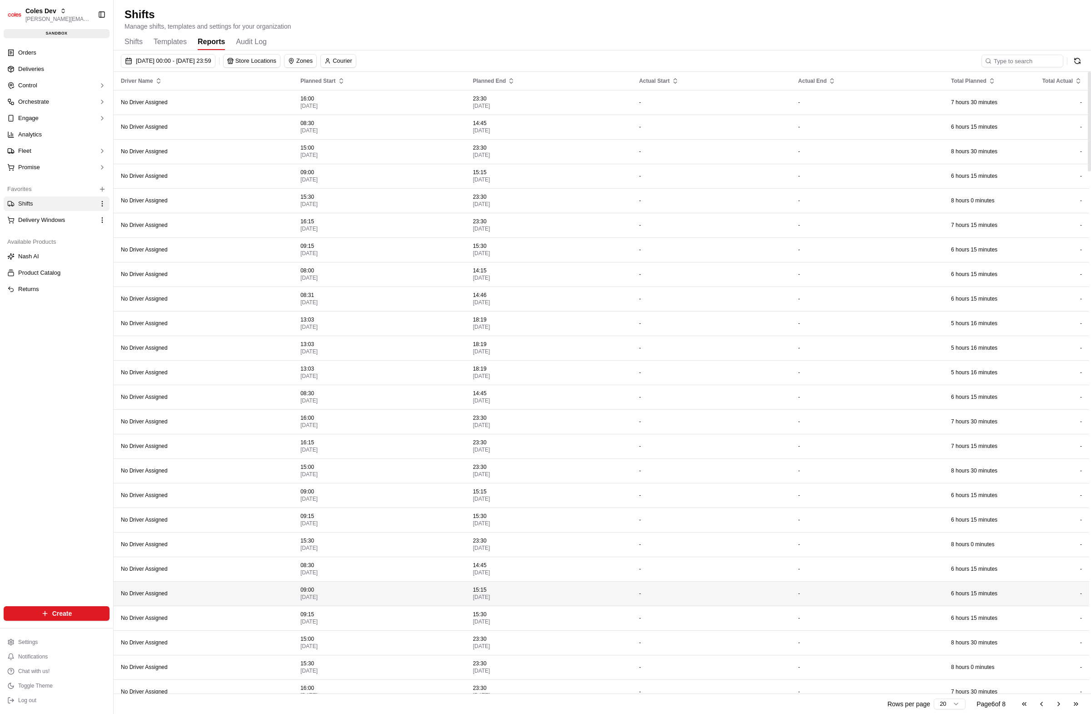
click at [886, 585] on td "-" at bounding box center [867, 593] width 153 height 25
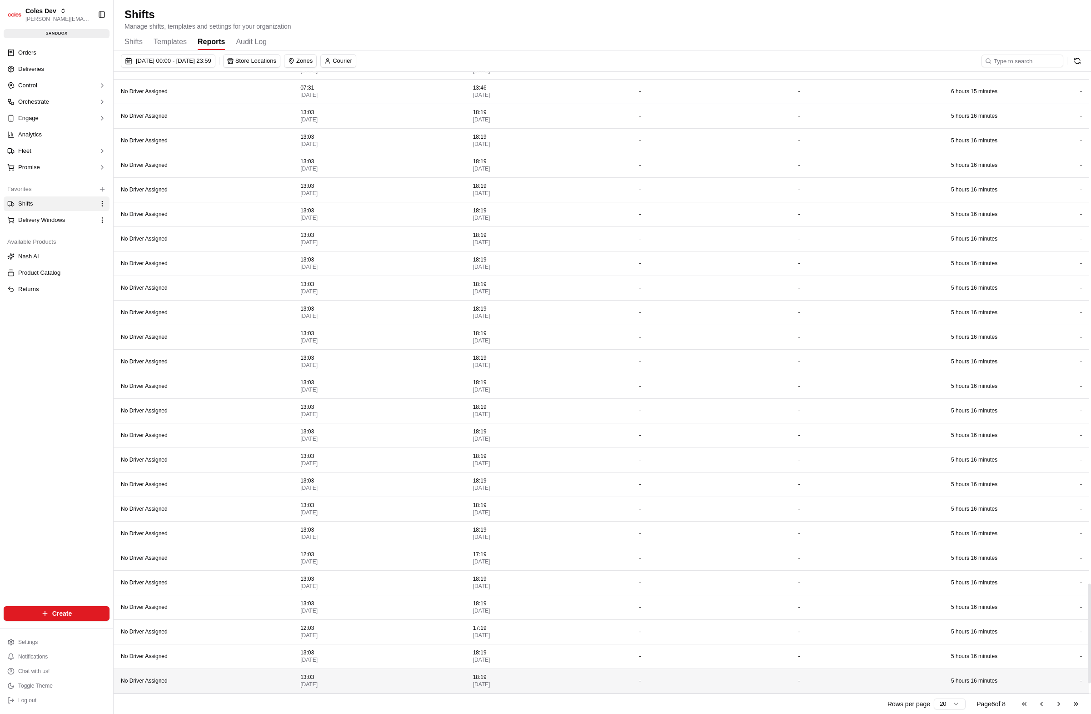
scroll to position [3201, 0]
click at [1057, 700] on button "Go to next page" at bounding box center [1058, 703] width 15 height 13
click at [1057, 700] on div "Go to first page Go to previous page Go to next page Go to last page" at bounding box center [1050, 703] width 67 height 13
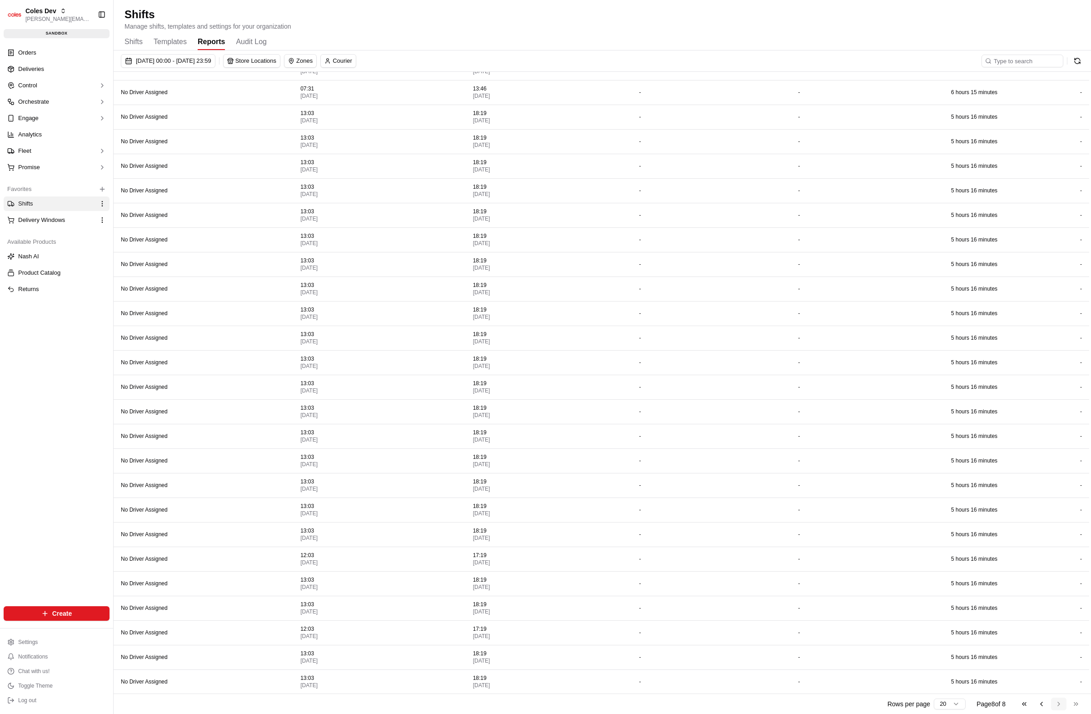
click at [1057, 700] on div "Go to first page Go to previous page Go to next page Go to last page" at bounding box center [1050, 703] width 67 height 13
click at [1057, 701] on div "Go to first page Go to previous page Go to next page Go to last page" at bounding box center [1050, 703] width 67 height 13
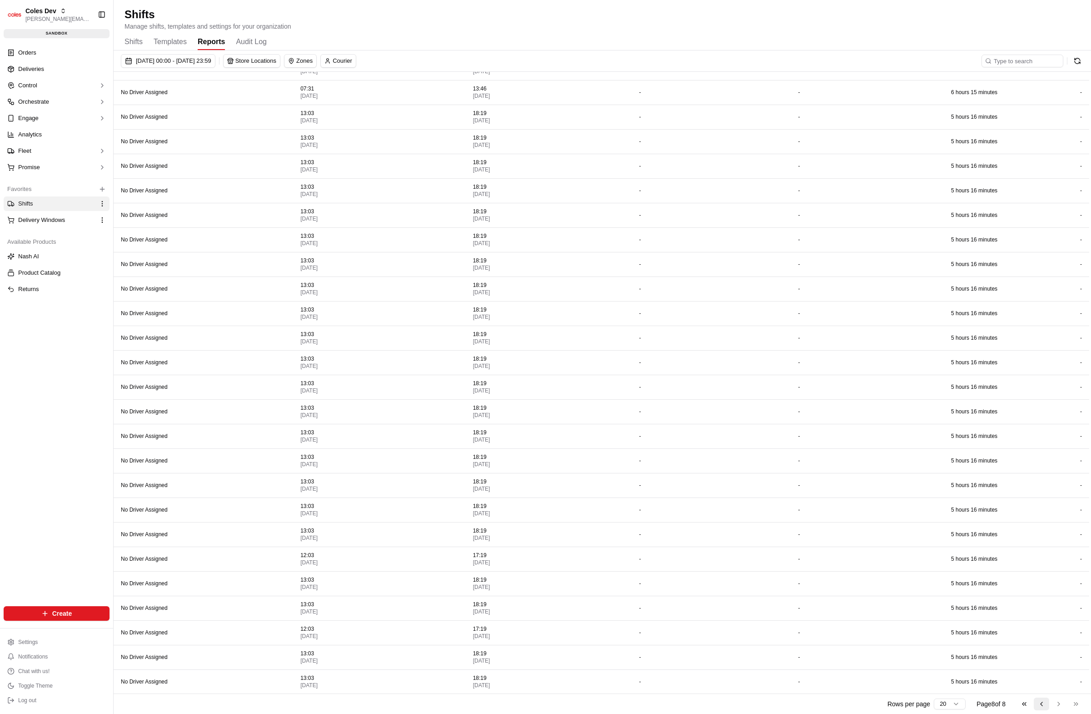
click at [1037, 705] on button "Go to previous page" at bounding box center [1041, 703] width 15 height 13
click at [1038, 705] on button "Go to previous page" at bounding box center [1041, 703] width 15 height 13
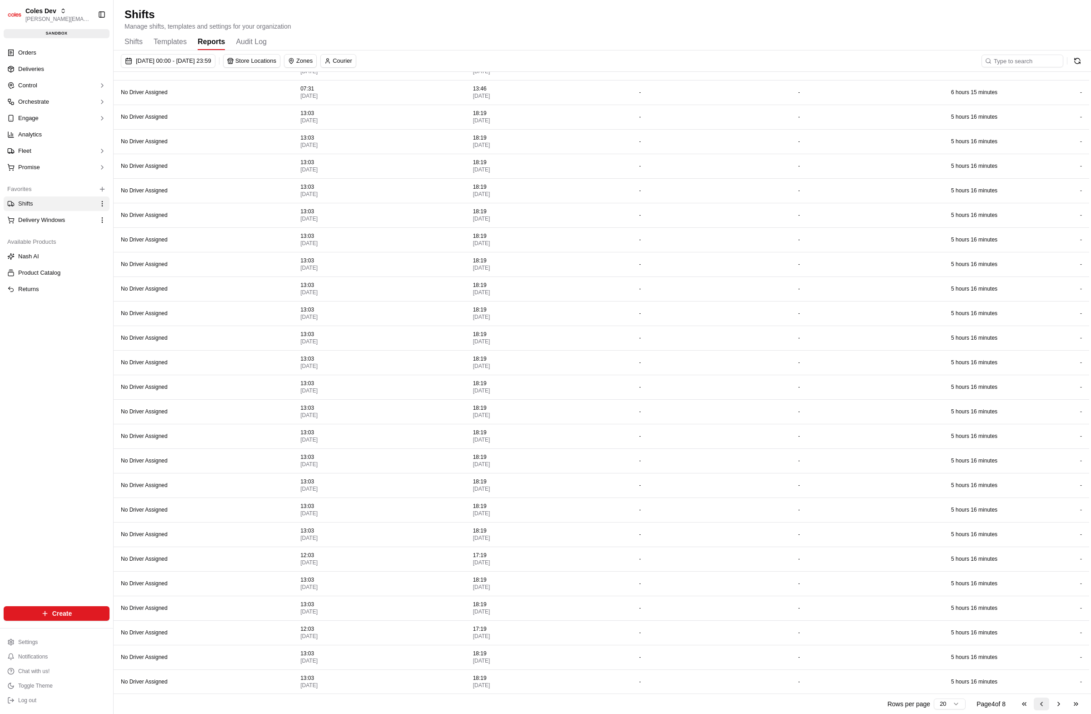
click at [1038, 705] on button "Go to previous page" at bounding box center [1041, 703] width 15 height 13
click at [1038, 705] on div "Go to first page Go to previous page Go to next page Go to last page" at bounding box center [1050, 703] width 67 height 13
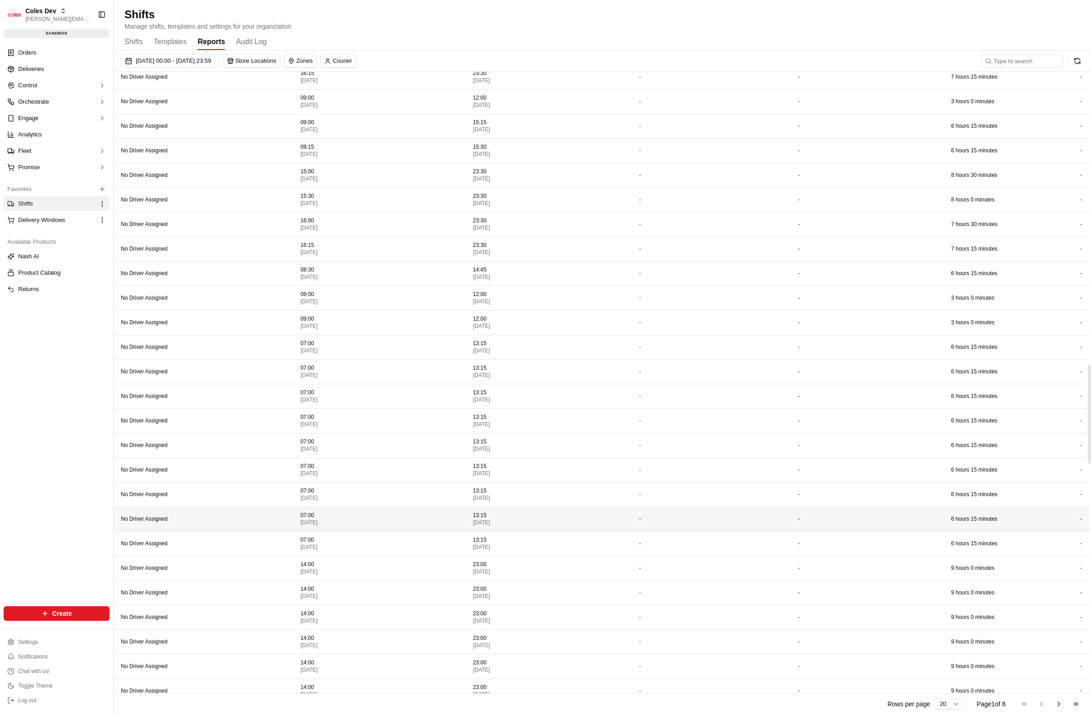
scroll to position [0, 0]
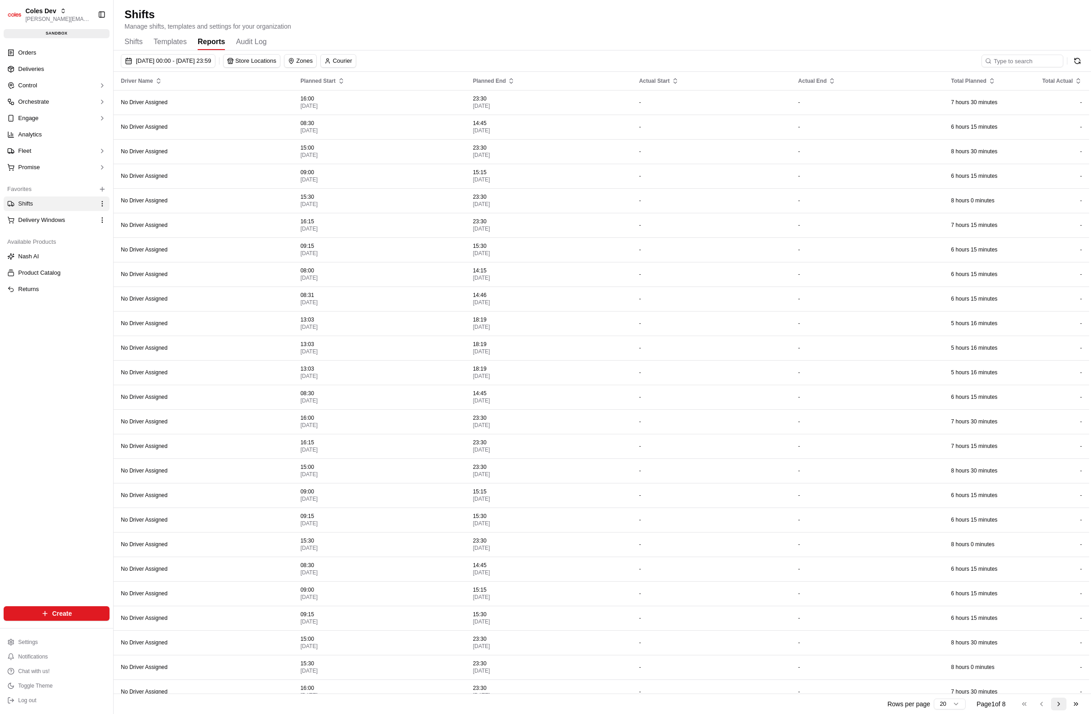
click at [1061, 702] on button "Go to next page" at bounding box center [1058, 703] width 15 height 13
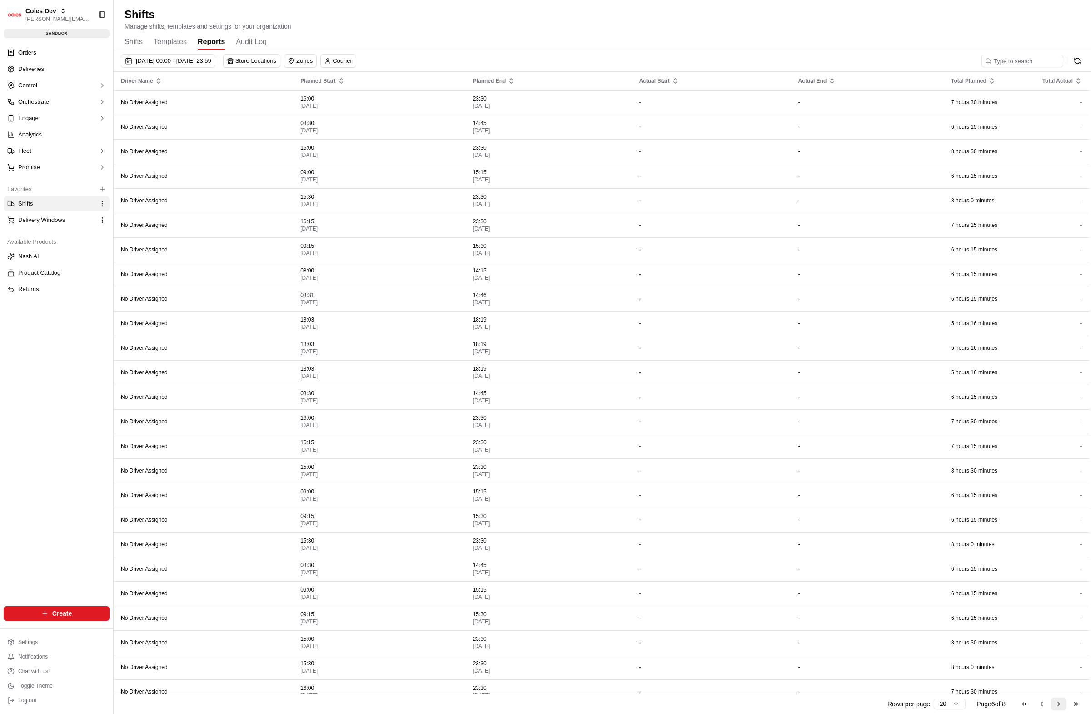
click at [1055, 704] on button "Go to next page" at bounding box center [1058, 703] width 15 height 13
click at [1056, 704] on button "Go to next page" at bounding box center [1058, 703] width 15 height 13
click at [941, 703] on html "Coles Dev karol@usenash.com Toggle Sidebar sandbox Orders Deliveries Control Or…" at bounding box center [545, 357] width 1091 height 714
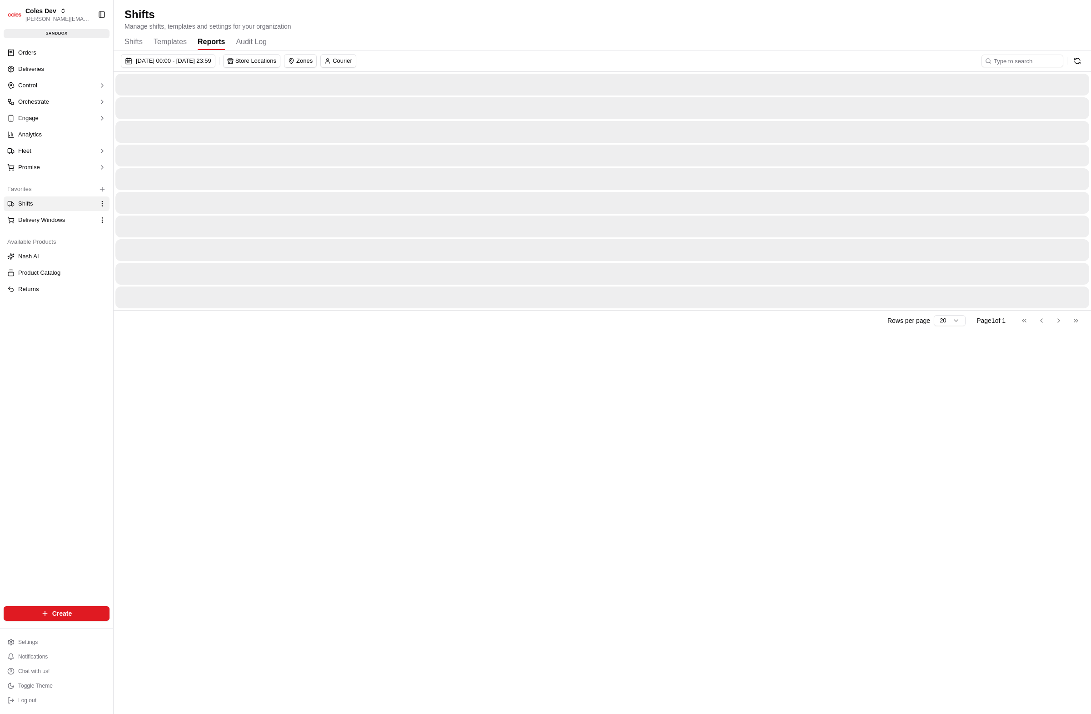
click at [223, 39] on button "Reports" at bounding box center [211, 42] width 27 height 15
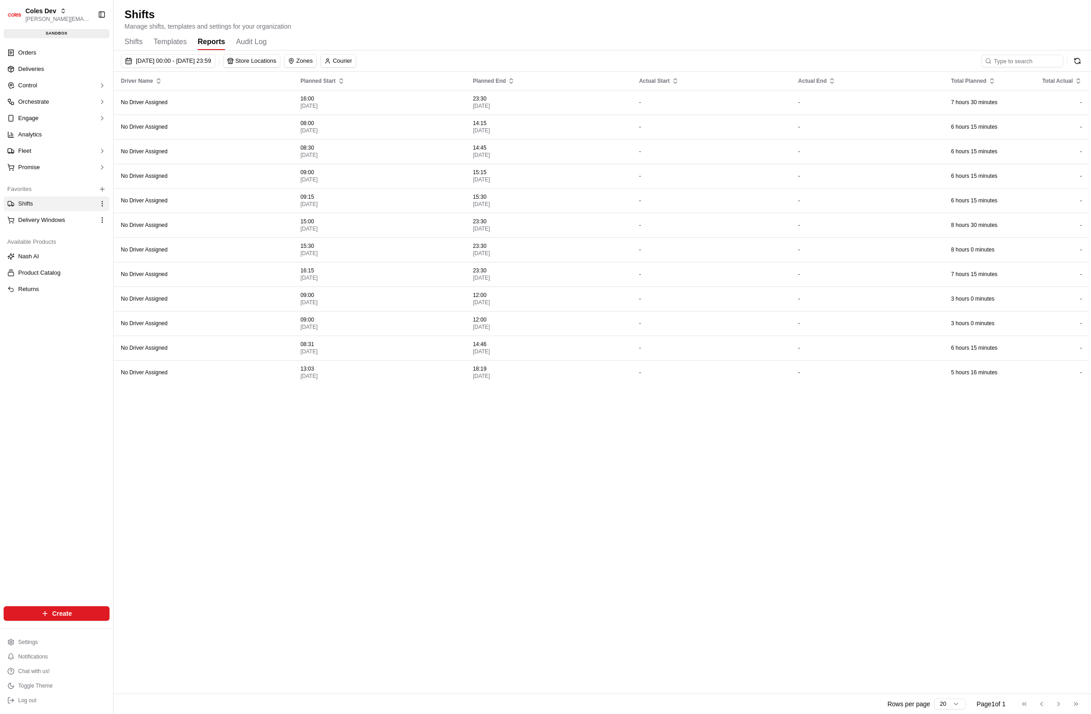
click at [937, 697] on div "Rows per page 20 Page 1 of 1 Go to first page Go to previous page Go to next pa…" at bounding box center [986, 703] width 196 height 13
click at [215, 66] on button "[DATE] 00:00 - [DATE] 23:59" at bounding box center [168, 61] width 95 height 14
click at [346, 146] on button "1" at bounding box center [343, 149] width 15 height 15
type input "Oct 1, 2025"
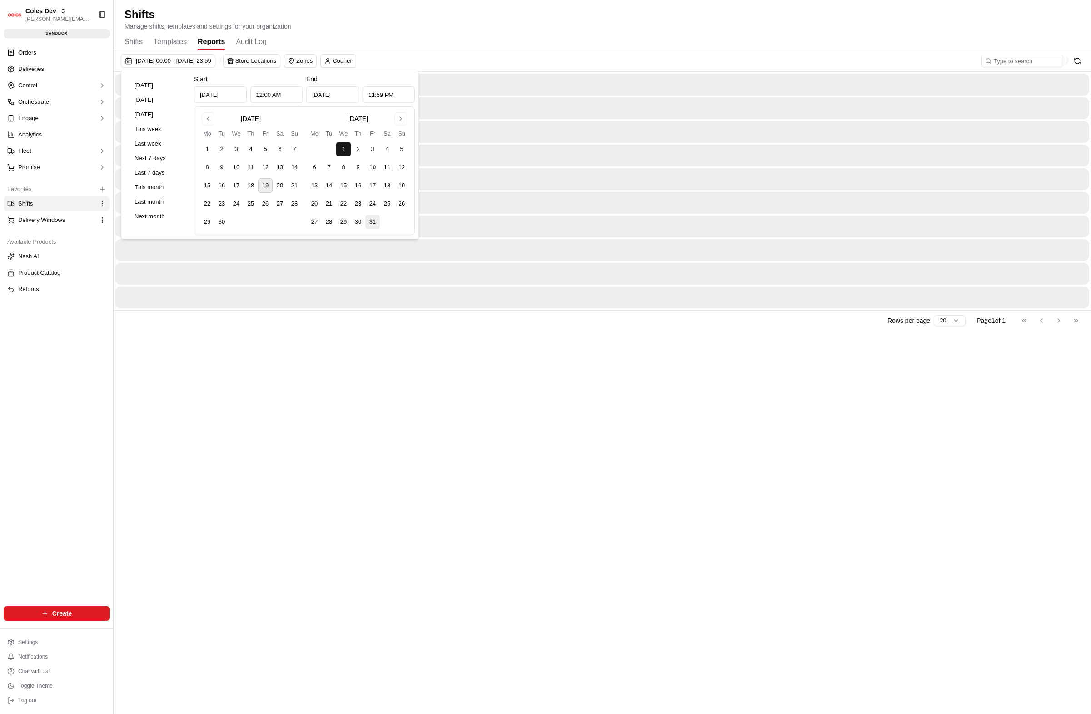
click at [373, 221] on button "31" at bounding box center [372, 222] width 15 height 15
type input "Oct 31, 2025"
click at [699, 482] on div "01/10/2025 00:00 - 31/10/2025 23:59 Store Locations Zones Courier Rows per page…" at bounding box center [603, 381] width 978 height 663
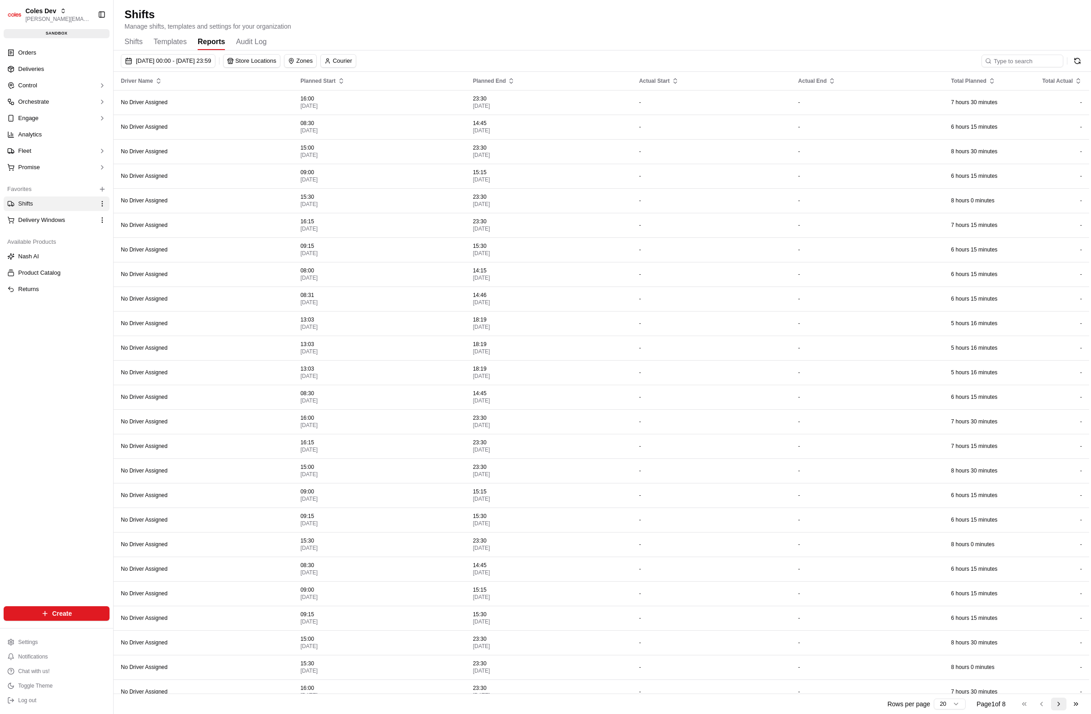
click at [1057, 704] on button "Go to next page" at bounding box center [1058, 703] width 15 height 13
click at [1058, 703] on button "Go to next page" at bounding box center [1058, 703] width 15 height 13
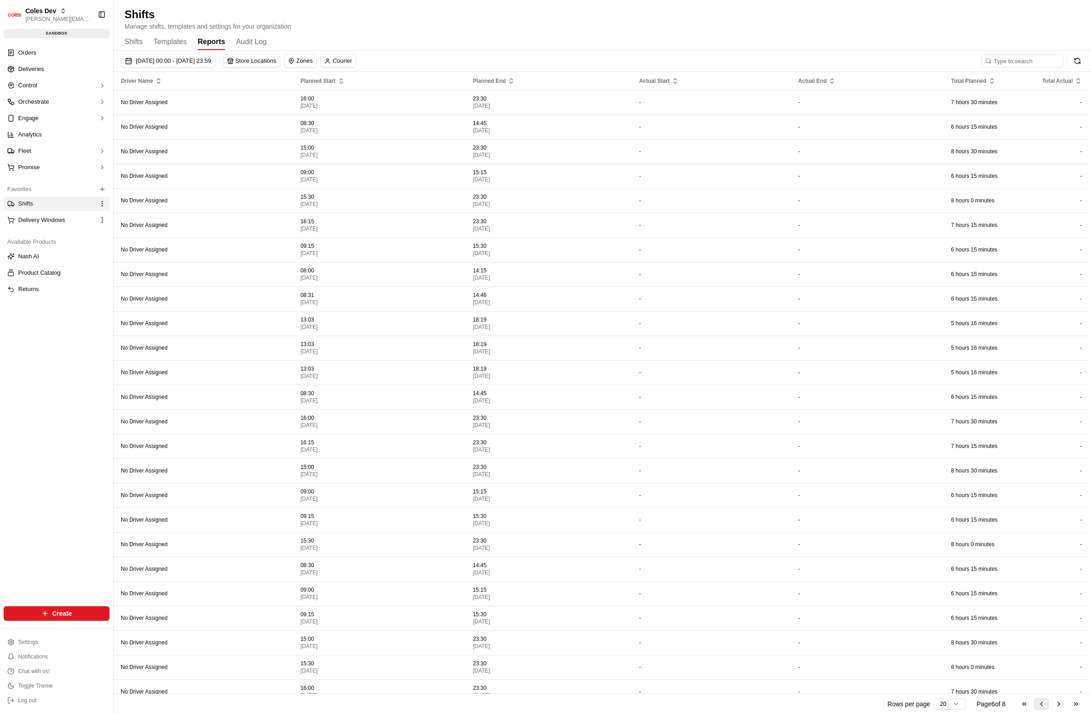
click at [1039, 702] on button "Go to previous page" at bounding box center [1041, 703] width 15 height 13
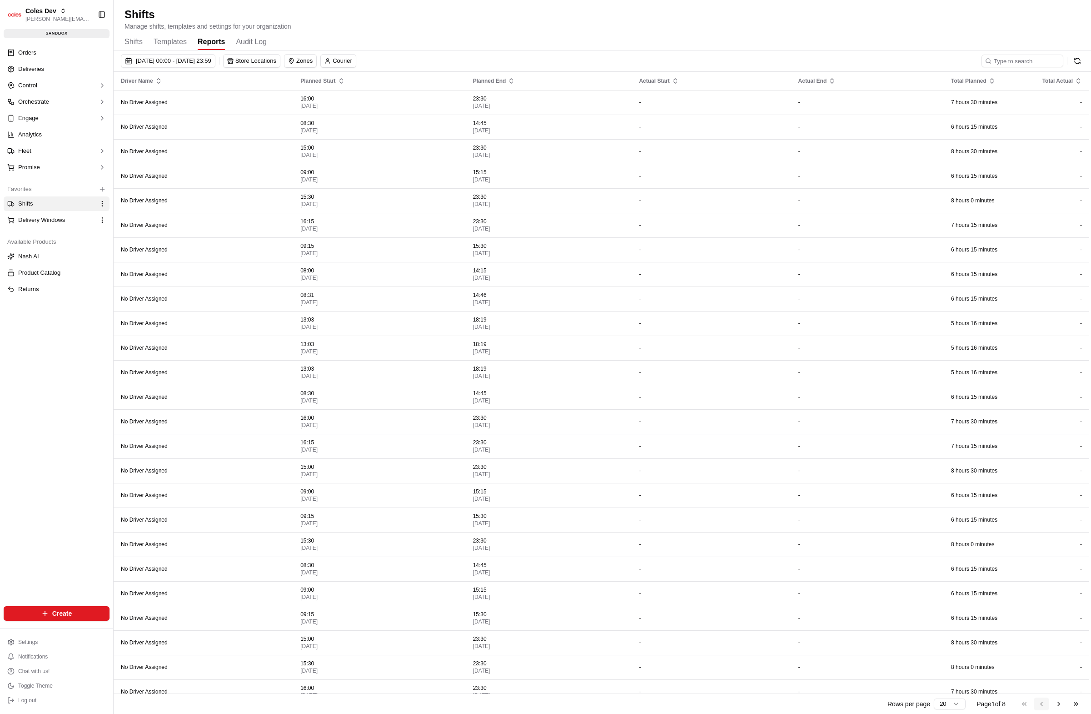
click at [1039, 702] on div "Go to first page Go to previous page Go to next page Go to last page" at bounding box center [1050, 703] width 67 height 13
click at [942, 701] on html "Coles Dev karol@usenash.com Toggle Sidebar sandbox Orders Deliveries Control Or…" at bounding box center [545, 357] width 1091 height 714
click at [949, 701] on html "Coles Dev karol@usenash.com Toggle Sidebar sandbox Orders Deliveries Control Or…" at bounding box center [545, 357] width 1091 height 714
click at [1062, 704] on button "Go to next page" at bounding box center [1058, 703] width 15 height 13
drag, startPoint x: 1037, startPoint y: 703, endPoint x: 1061, endPoint y: 705, distance: 23.3
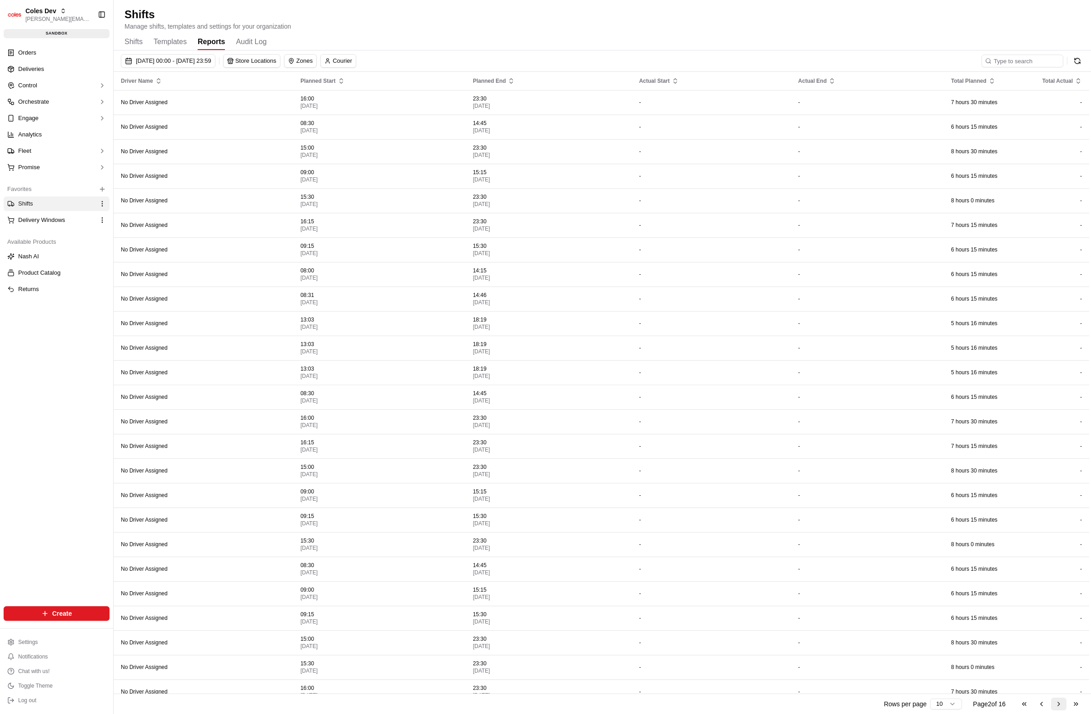
click at [1037, 703] on button "Go to previous page" at bounding box center [1041, 703] width 15 height 13
click at [1067, 704] on div "Go to first page Go to previous page Go to next page Go to last page" at bounding box center [1050, 703] width 67 height 13
click at [1061, 703] on button "Go to next page" at bounding box center [1058, 703] width 15 height 13
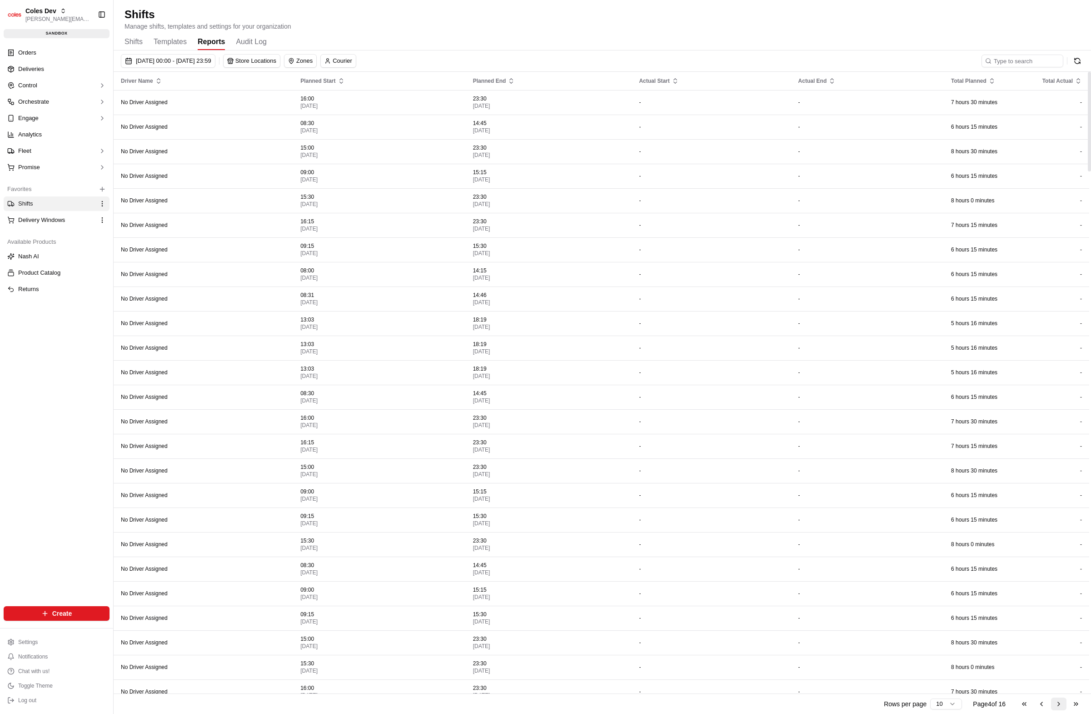
click at [1062, 704] on button "Go to next page" at bounding box center [1058, 703] width 15 height 13
click at [1047, 706] on button "Go to previous page" at bounding box center [1041, 703] width 15 height 13
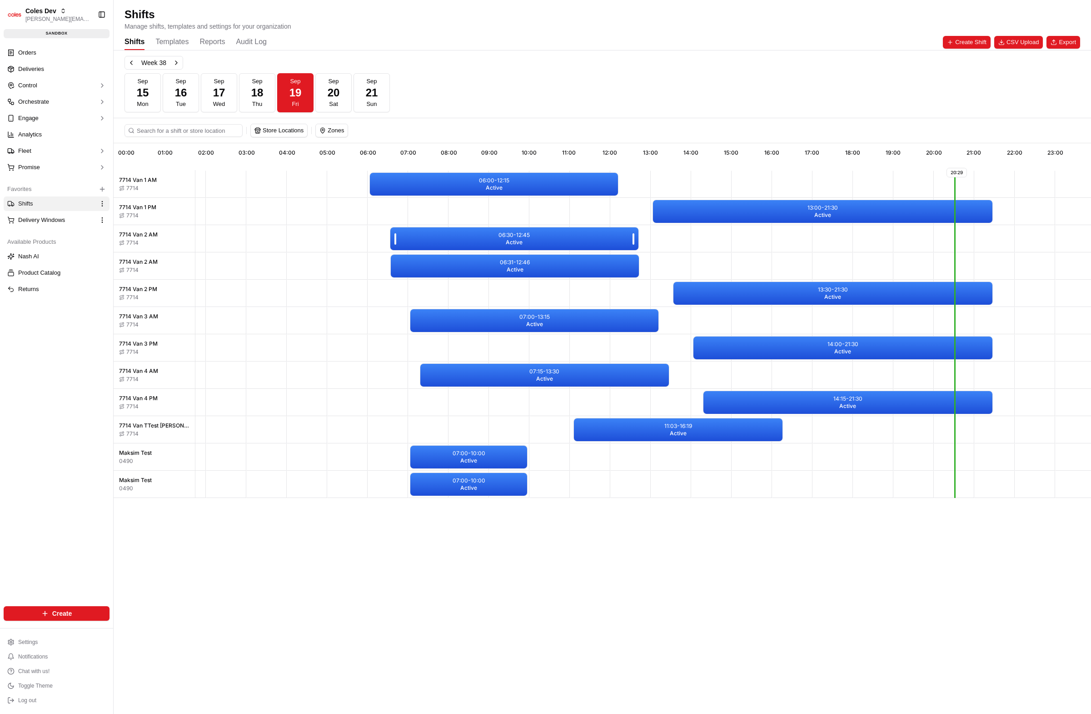
scroll to position [0, 75]
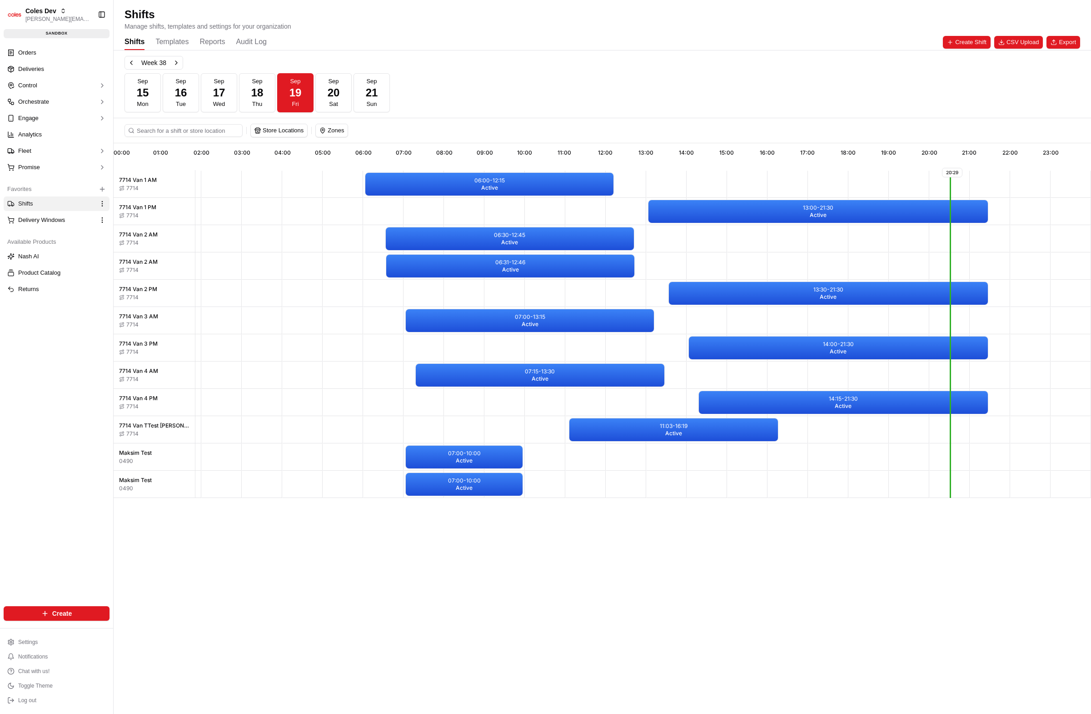
click at [226, 42] on div "Shifts Templates Reports Audit Log" at bounding box center [196, 42] width 142 height 15
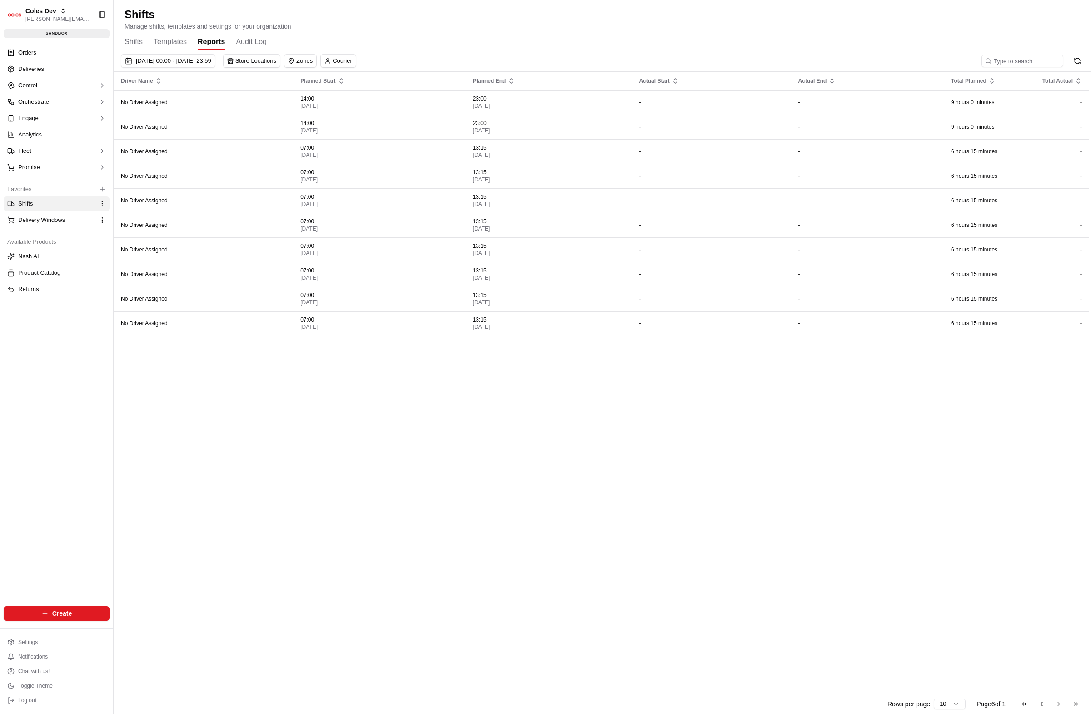
click at [223, 41] on button "Reports" at bounding box center [211, 42] width 27 height 15
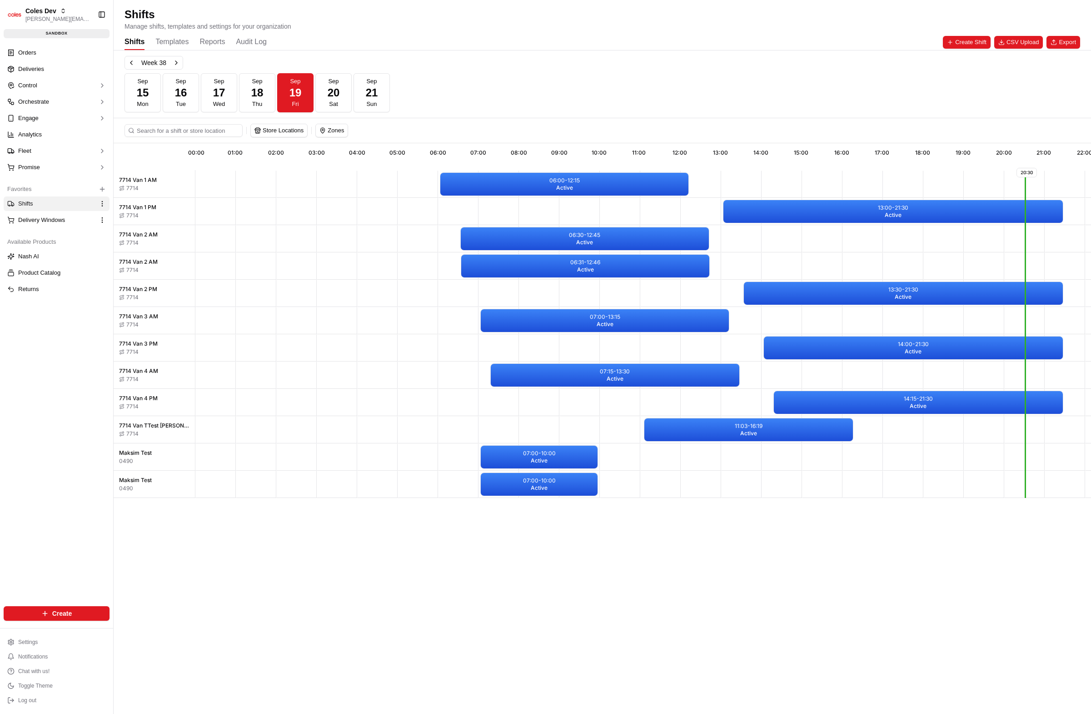
click at [197, 40] on div "Shifts Templates Reports Audit Log" at bounding box center [196, 42] width 142 height 15
click at [200, 40] on button "Reports" at bounding box center [212, 42] width 25 height 15
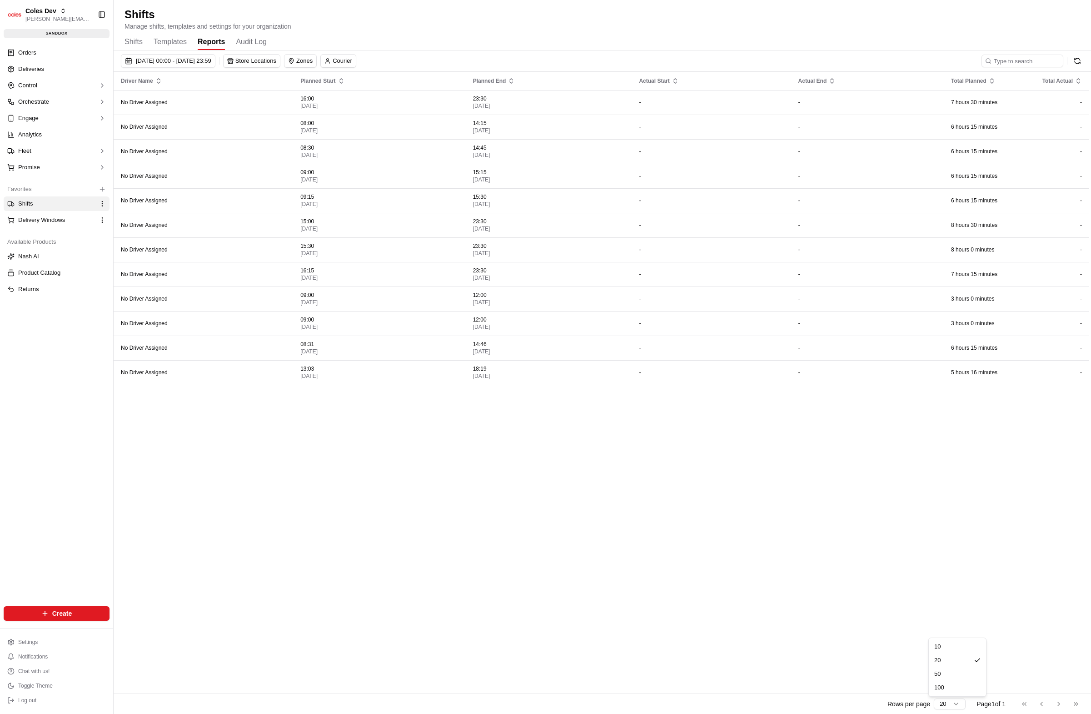
click at [942, 701] on html "Coles Dev karol@usenash.com Toggle Sidebar sandbox Orders Deliveries Control Or…" at bounding box center [545, 357] width 1091 height 714
drag, startPoint x: 510, startPoint y: 397, endPoint x: 465, endPoint y: 342, distance: 70.8
click at [509, 395] on div "Driver Name Planned Start Planned End Actual Start Actual End Total Planned Tot…" at bounding box center [602, 383] width 976 height 623
click at [215, 65] on button "[DATE] 00:00 - [DATE] 23:59" at bounding box center [168, 61] width 95 height 14
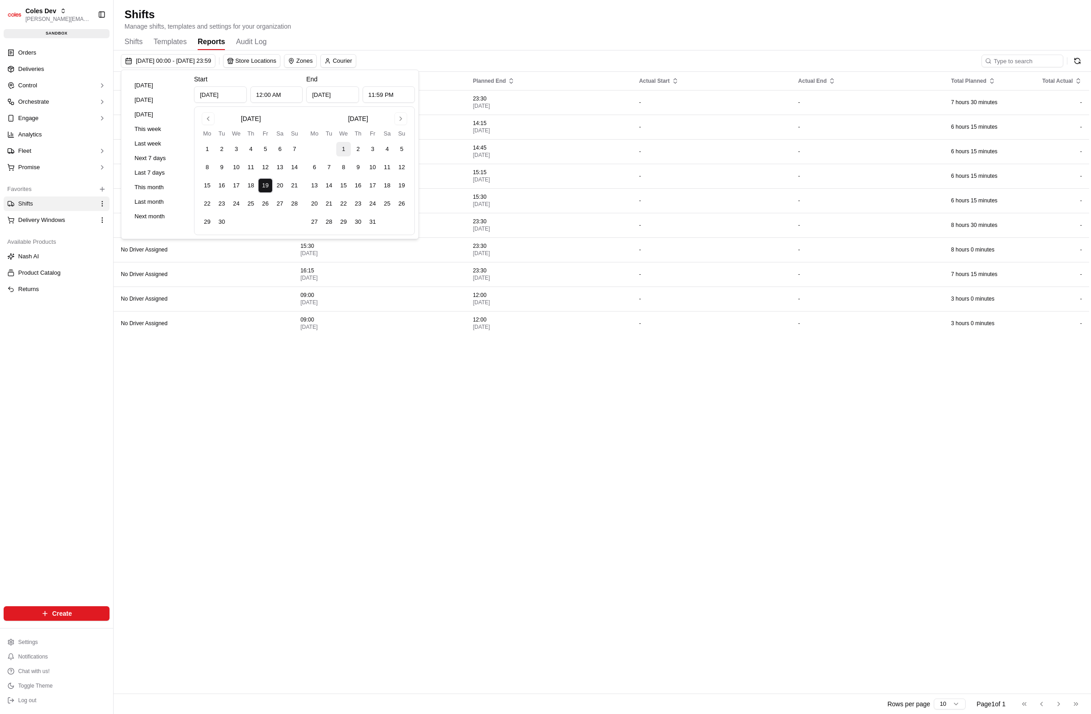
drag, startPoint x: 342, startPoint y: 146, endPoint x: 342, endPoint y: 155, distance: 8.2
click at [342, 146] on button "1" at bounding box center [343, 149] width 15 height 15
type input "Oct 1, 2025"
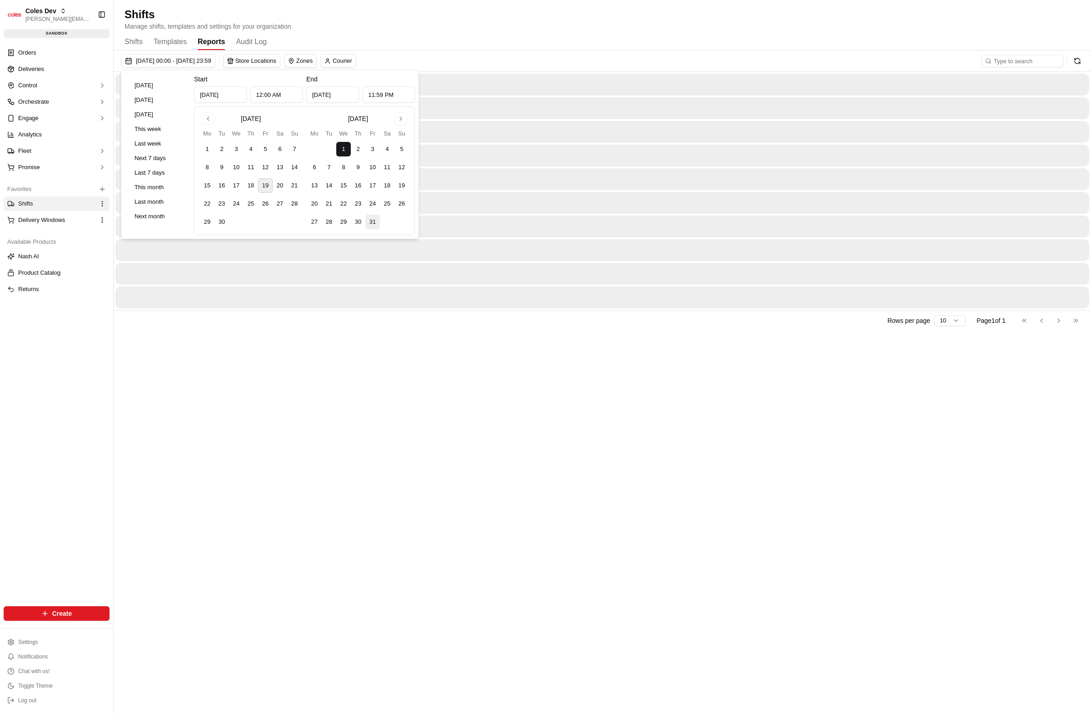
click at [365, 221] on button "30" at bounding box center [358, 222] width 15 height 15
type input "Oct 30, 2025"
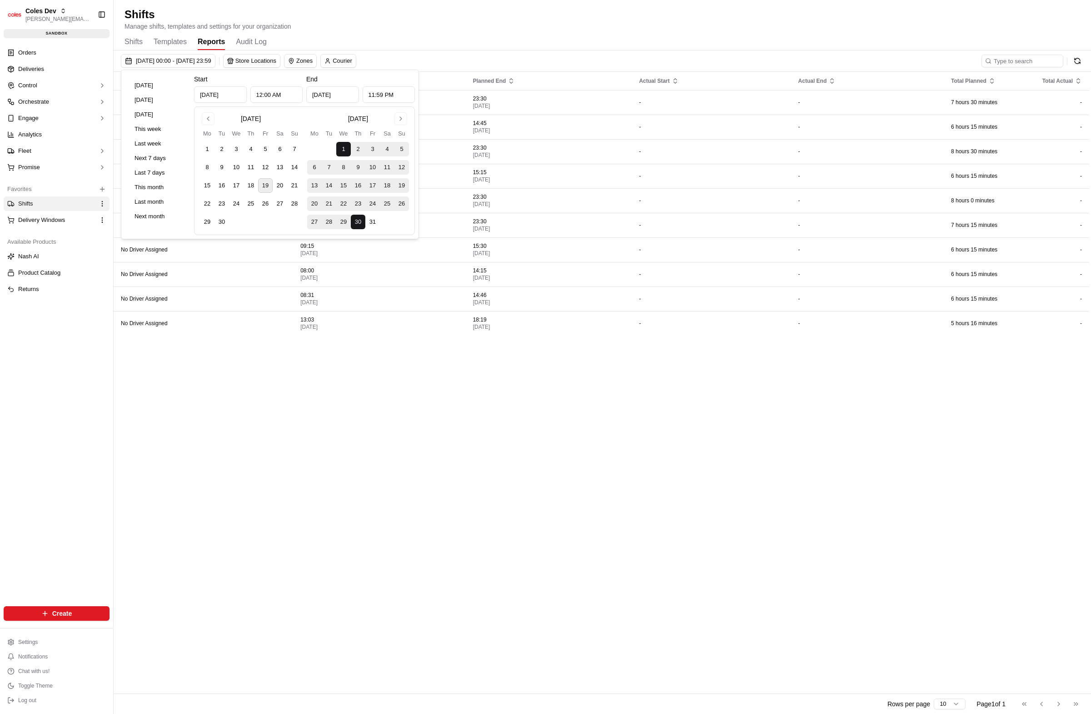
click at [527, 61] on div "01/10/2025 00:00 - 30/10/2025 23:59 Store Locations Zones Courier" at bounding box center [603, 63] width 978 height 18
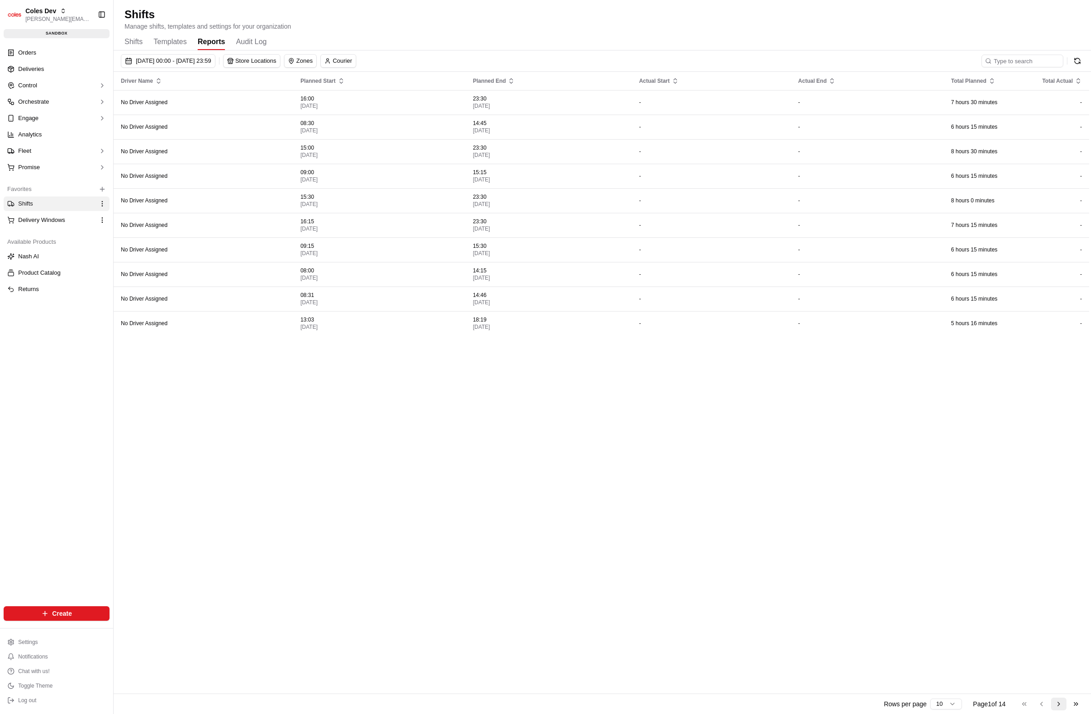
click at [1063, 705] on button "Go to next page" at bounding box center [1058, 703] width 15 height 13
click at [1063, 704] on button "Go to next page" at bounding box center [1058, 703] width 15 height 13
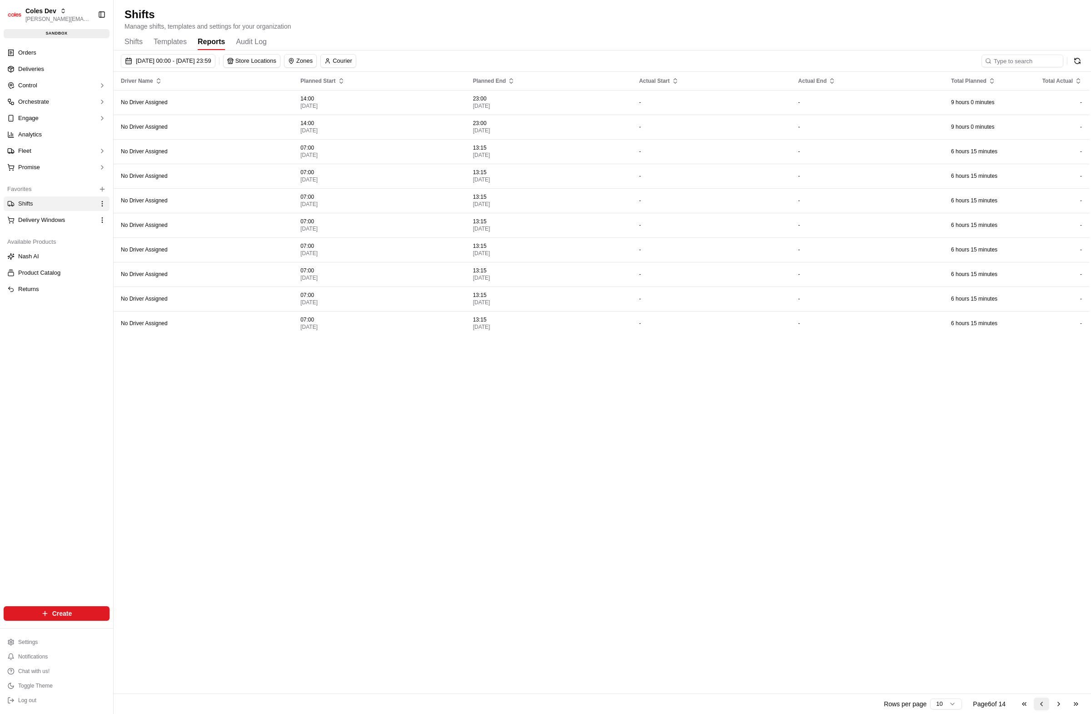
click at [1039, 705] on button "Go to previous page" at bounding box center [1041, 703] width 15 height 13
click at [1015, 65] on input at bounding box center [1009, 61] width 109 height 13
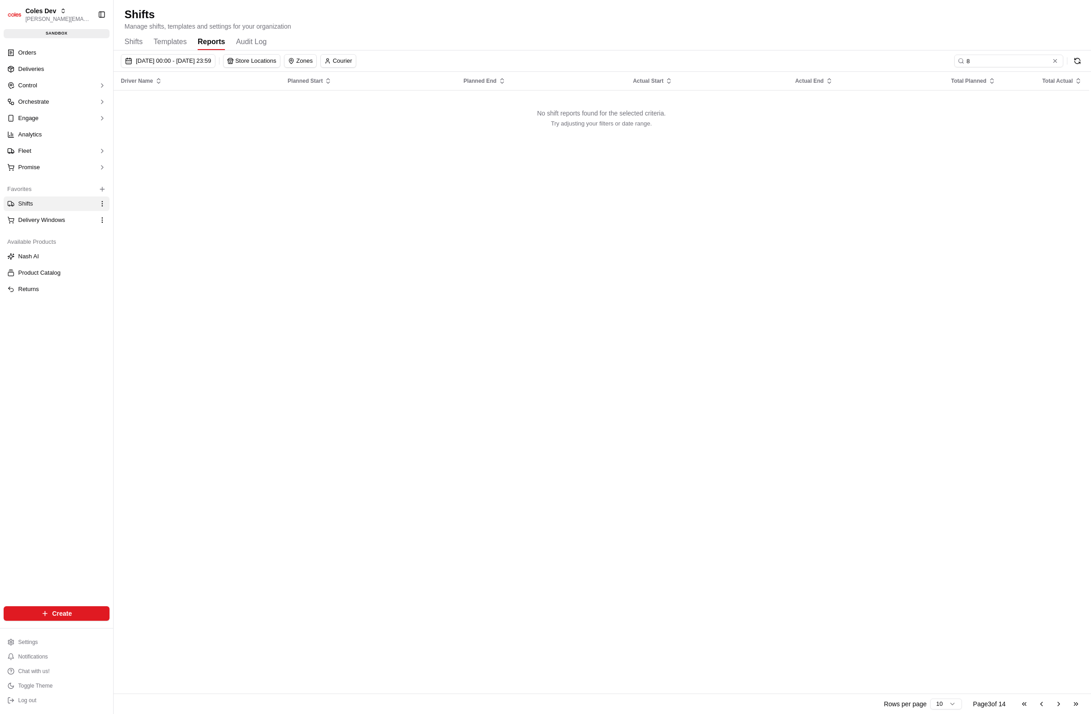
type input "8"
click at [1044, 704] on button "Go to previous page" at bounding box center [1041, 703] width 15 height 13
click at [1044, 704] on div "Go to first page Go to previous page Go to next page Go to last page" at bounding box center [1050, 703] width 67 height 13
click at [1044, 703] on div "Go to first page Go to previous page Go to next page Go to last page" at bounding box center [1050, 703] width 67 height 13
click at [1000, 63] on input "8" at bounding box center [1009, 61] width 109 height 13
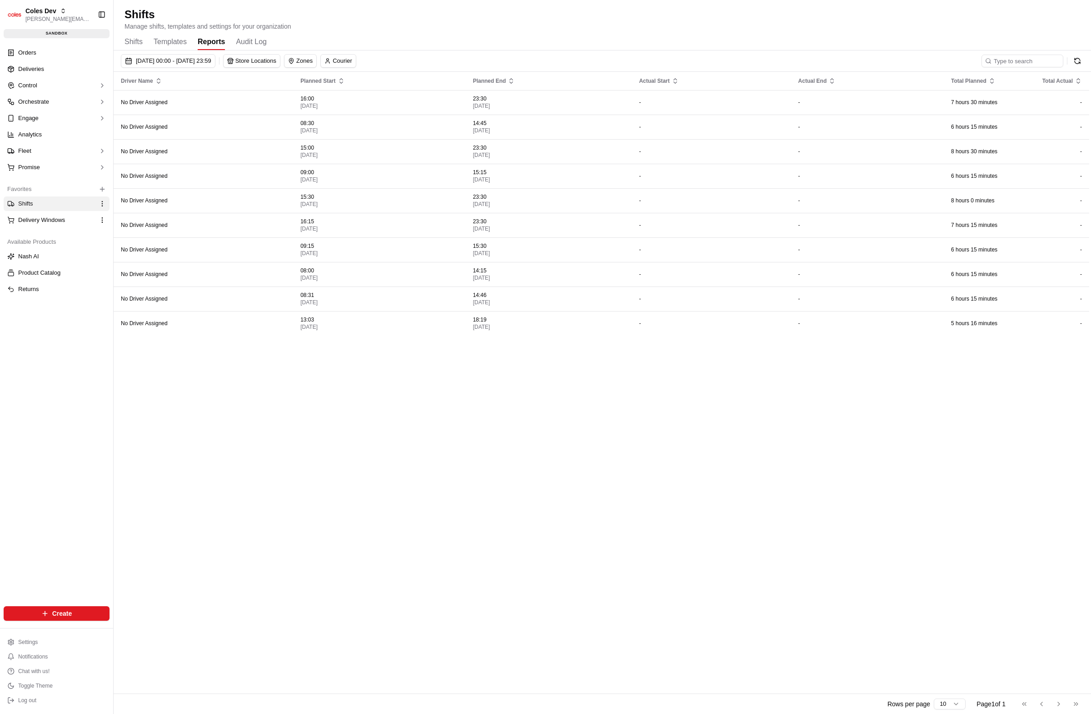
click at [876, 17] on div "Shifts Manage shifts, templates and settings for your organization" at bounding box center [603, 19] width 956 height 24
click at [1063, 705] on button "Go to next page" at bounding box center [1058, 703] width 15 height 13
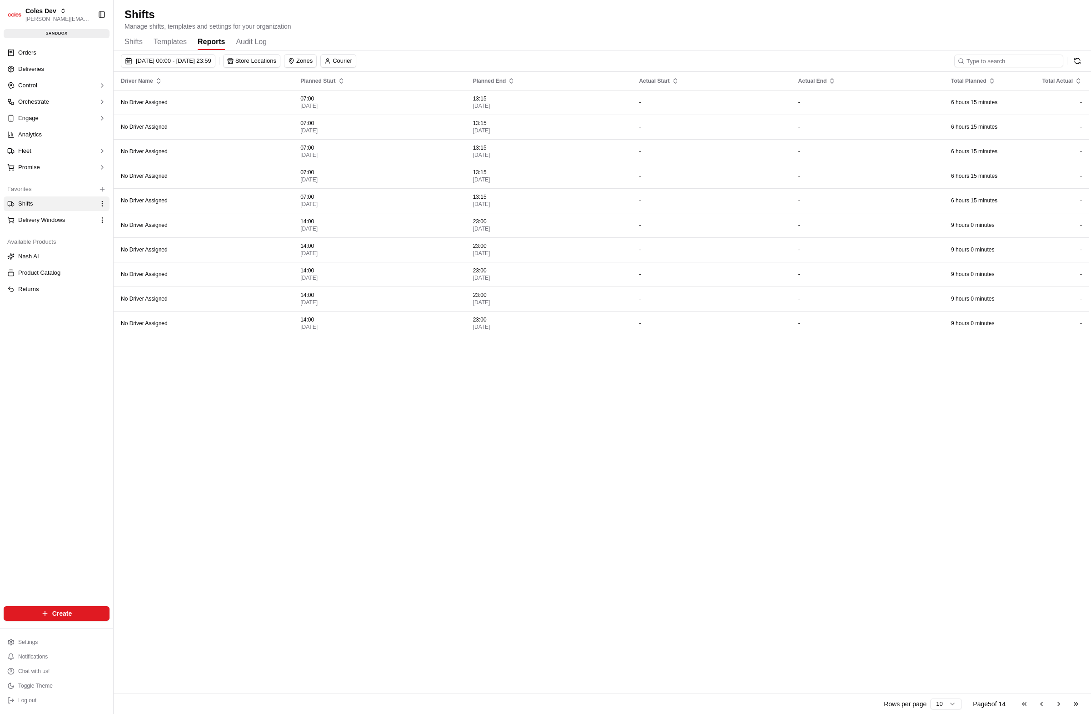
click at [1011, 66] on input at bounding box center [1009, 61] width 109 height 13
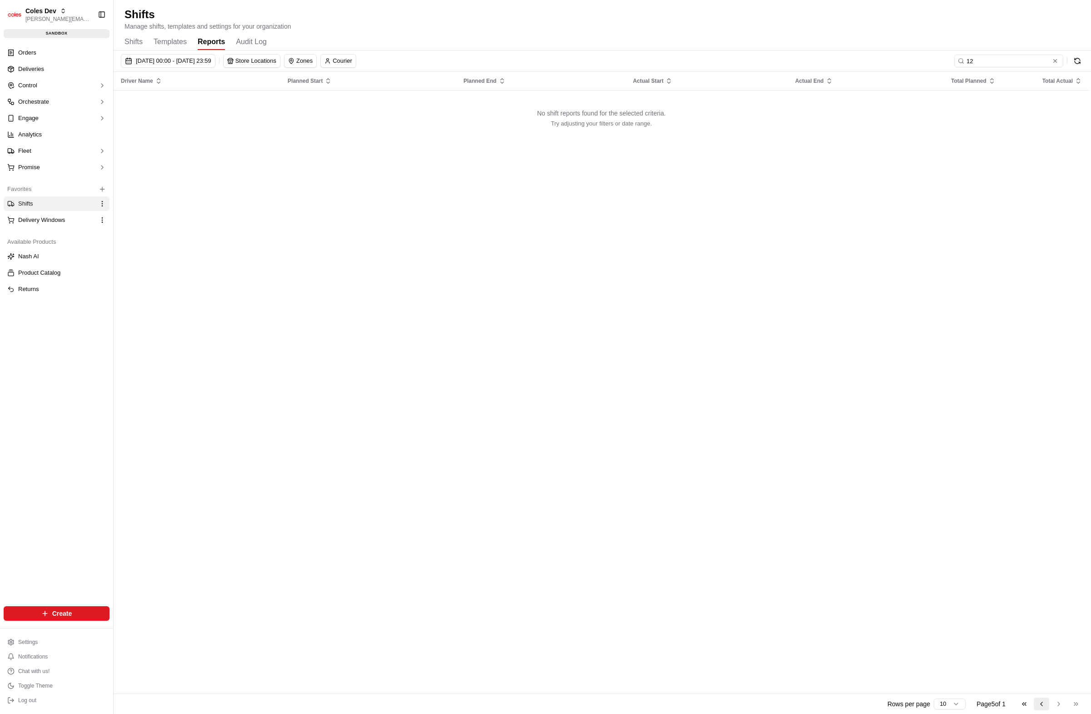
type input "12"
click at [1038, 699] on button "Go to previous page" at bounding box center [1041, 703] width 15 height 13
click at [1038, 699] on div "Go to first page Go to previous page Go to next page Go to last page" at bounding box center [1050, 703] width 67 height 13
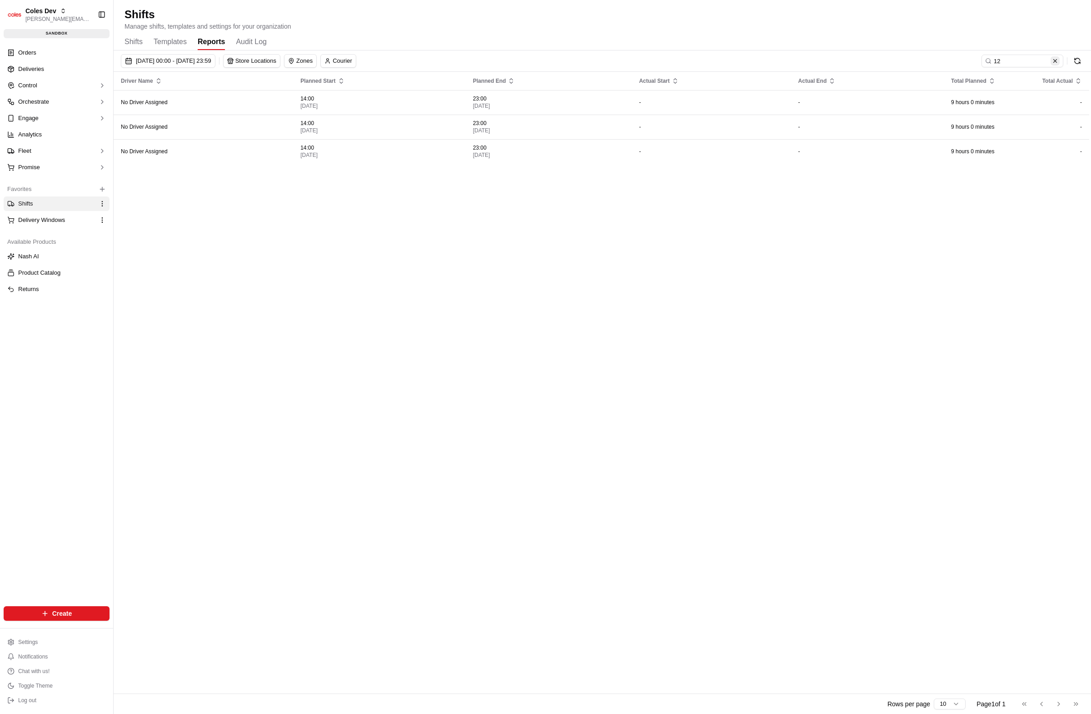
click at [1057, 60] on button at bounding box center [1055, 60] width 9 height 9
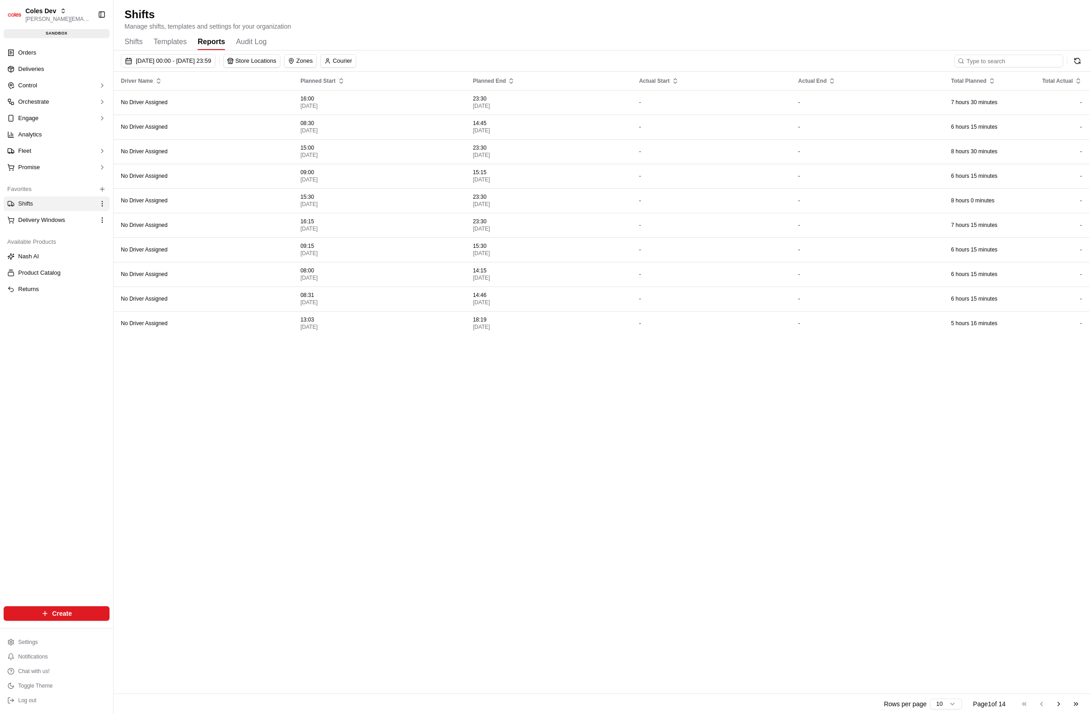
click at [1028, 59] on input at bounding box center [1009, 61] width 109 height 13
type input "12"
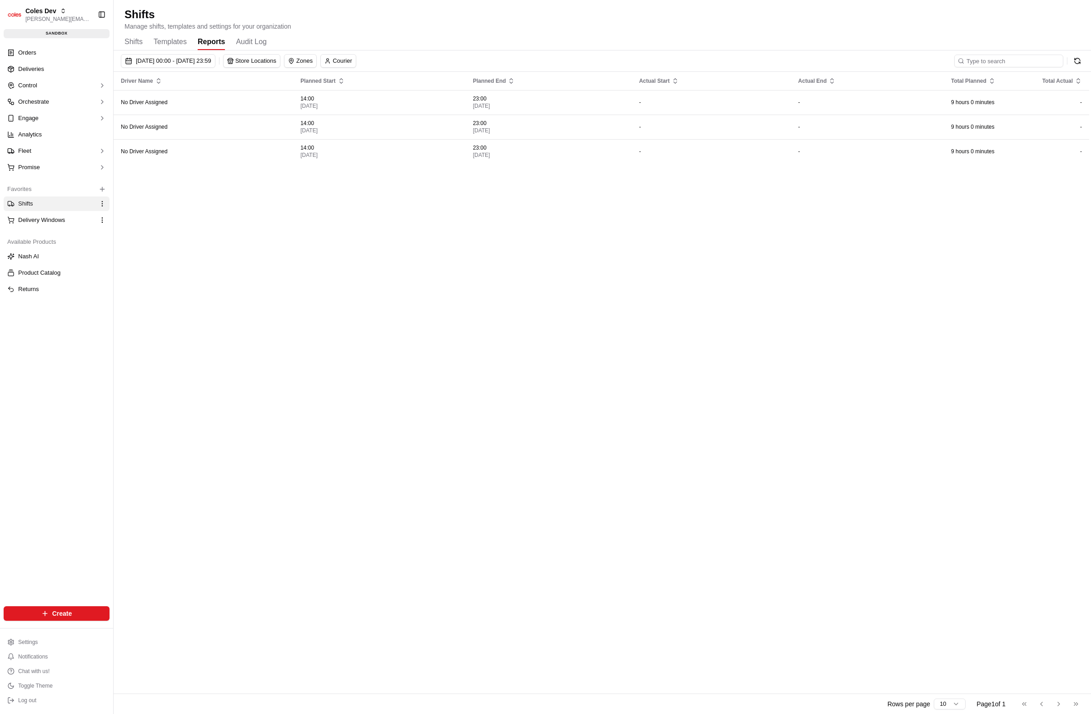
type input "x"
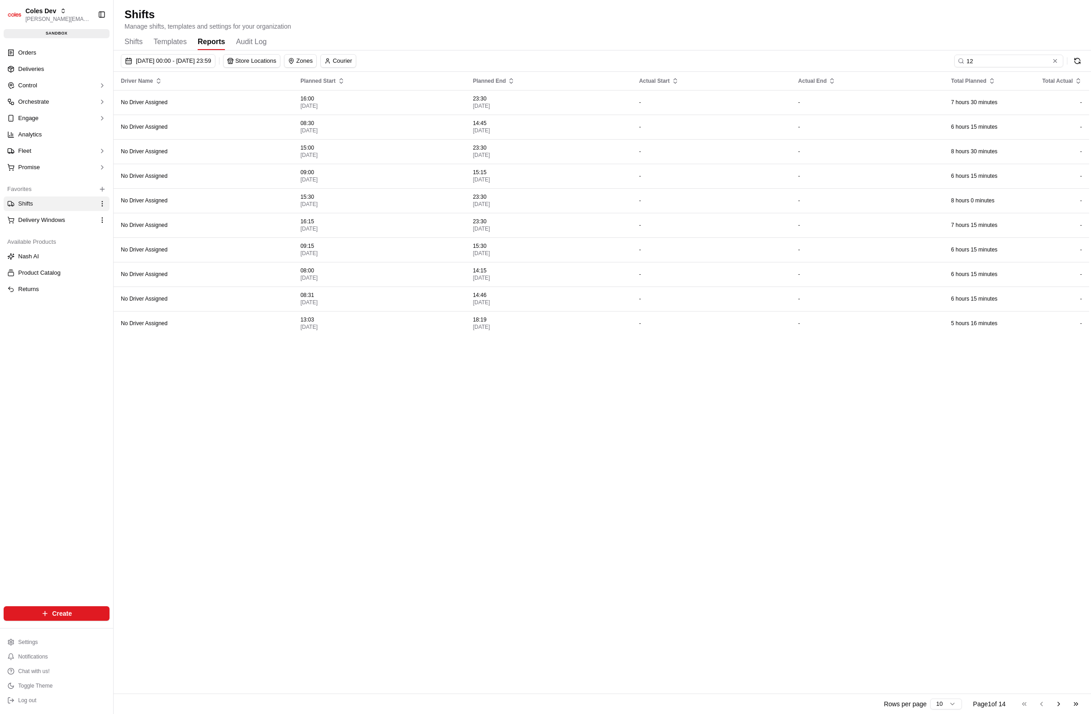
type input "123"
click at [1057, 702] on button "Go to next page" at bounding box center [1058, 703] width 15 height 13
click at [1057, 703] on button "Go to next page" at bounding box center [1058, 703] width 15 height 13
click at [1006, 62] on input at bounding box center [1009, 61] width 109 height 13
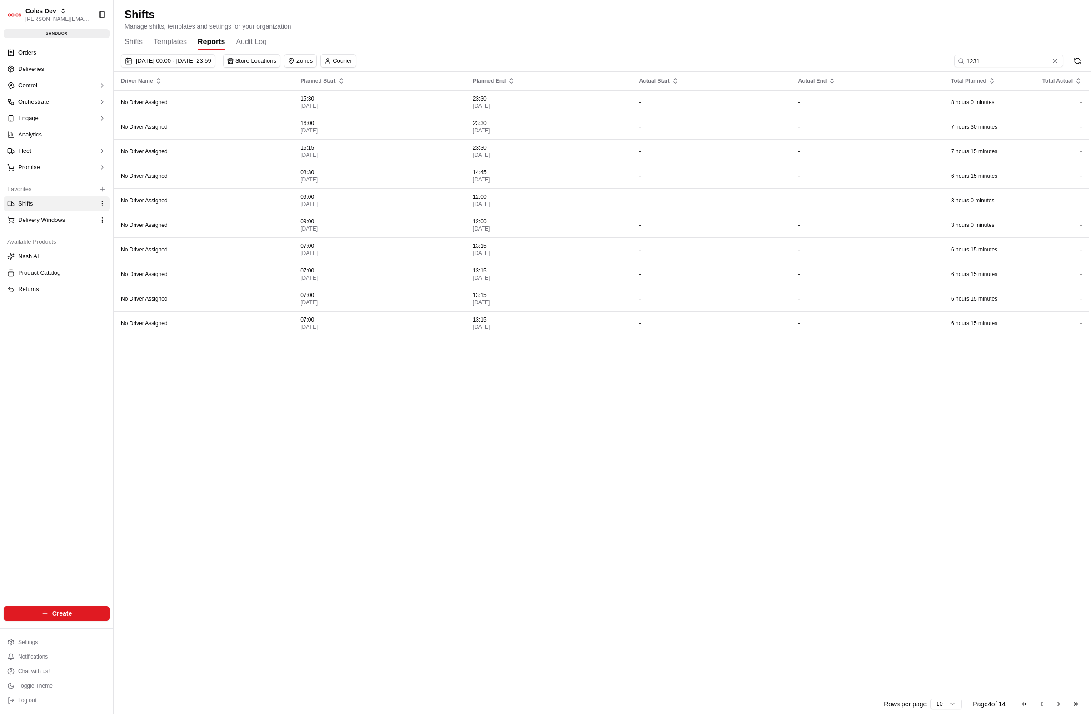
type input "12312"
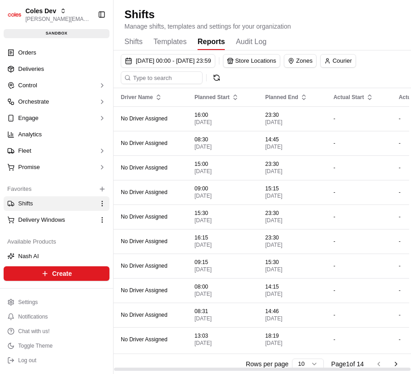
click at [339, 38] on div "Shifts Templates Reports Audit Log" at bounding box center [263, 42] width 276 height 15
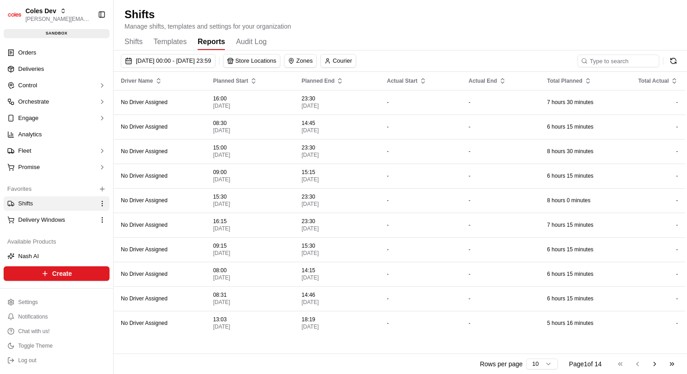
drag, startPoint x: 437, startPoint y: 22, endPoint x: 432, endPoint y: 24, distance: 5.8
click at [437, 22] on div "Shifts Manage shifts, templates and settings for your organization" at bounding box center [401, 19] width 552 height 24
click at [35, 66] on span "Deliveries" at bounding box center [31, 69] width 26 height 8
